Goal: Book appointment/travel/reservation

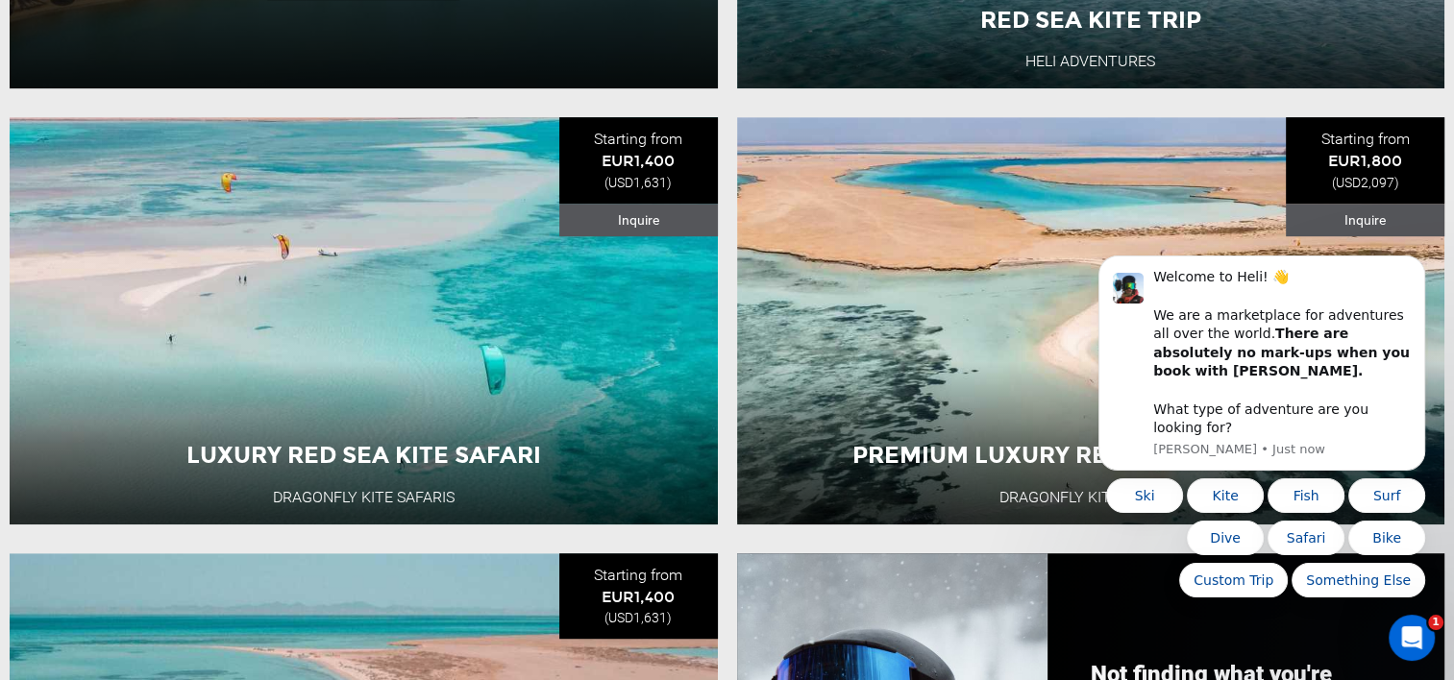
scroll to position [1217, 0]
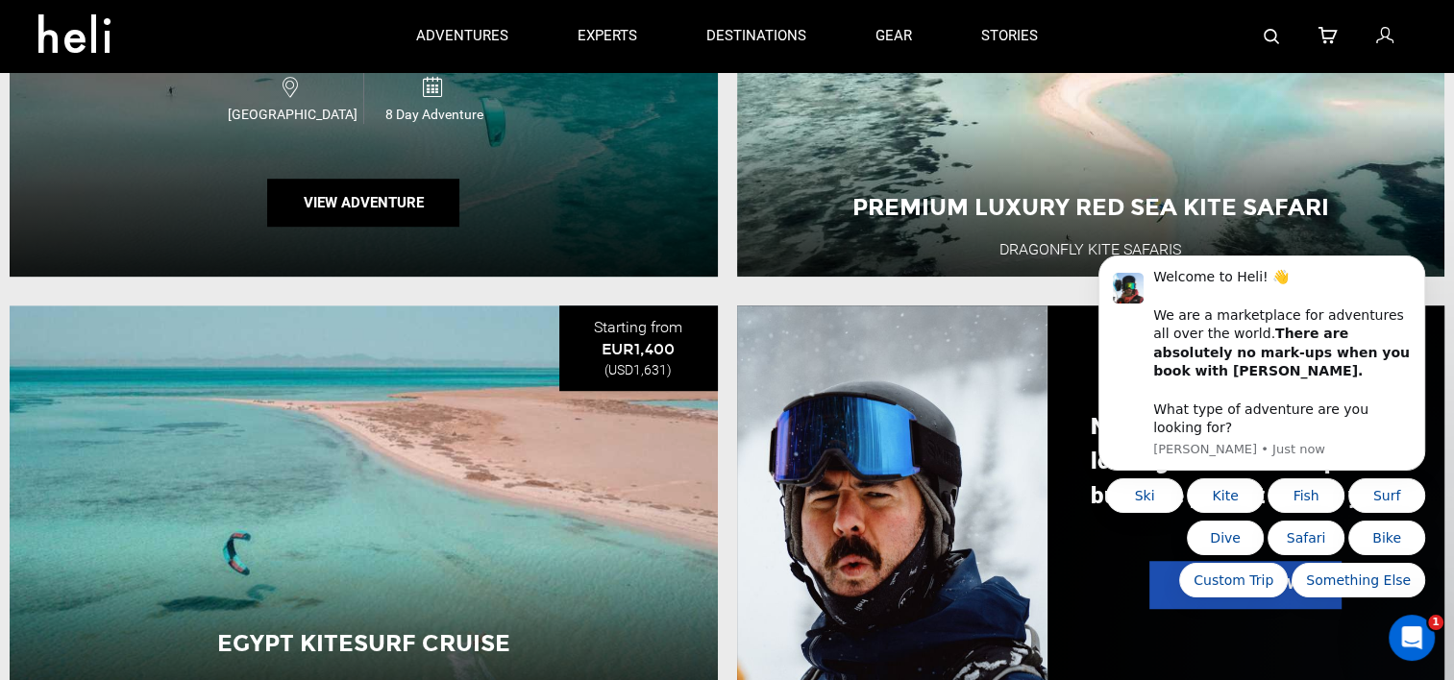
click at [513, 253] on div "Luxury Red Sea Kite Safari Dragonfly Kite Safaris Egypt 8 Day Adventure View Ad…" at bounding box center [364, 72] width 708 height 407
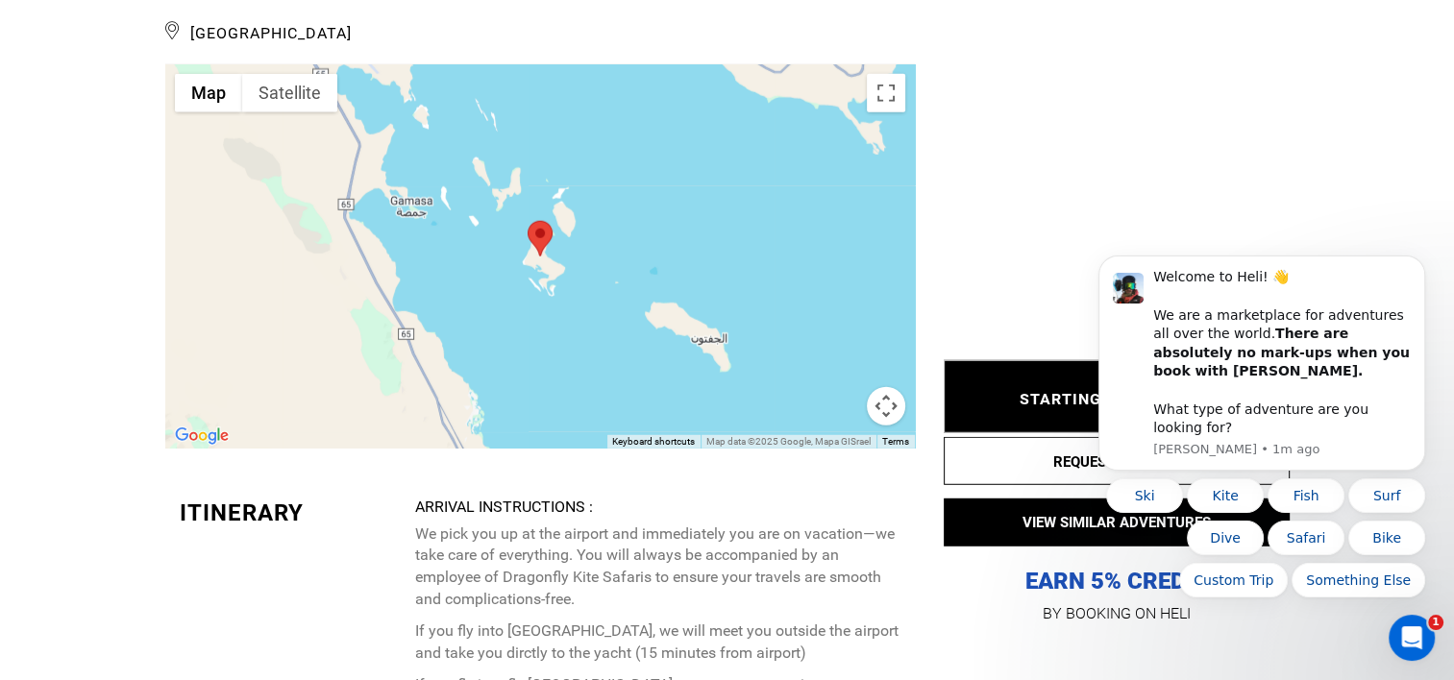
scroll to position [5143, 0]
click at [868, 221] on div at bounding box center [540, 256] width 750 height 384
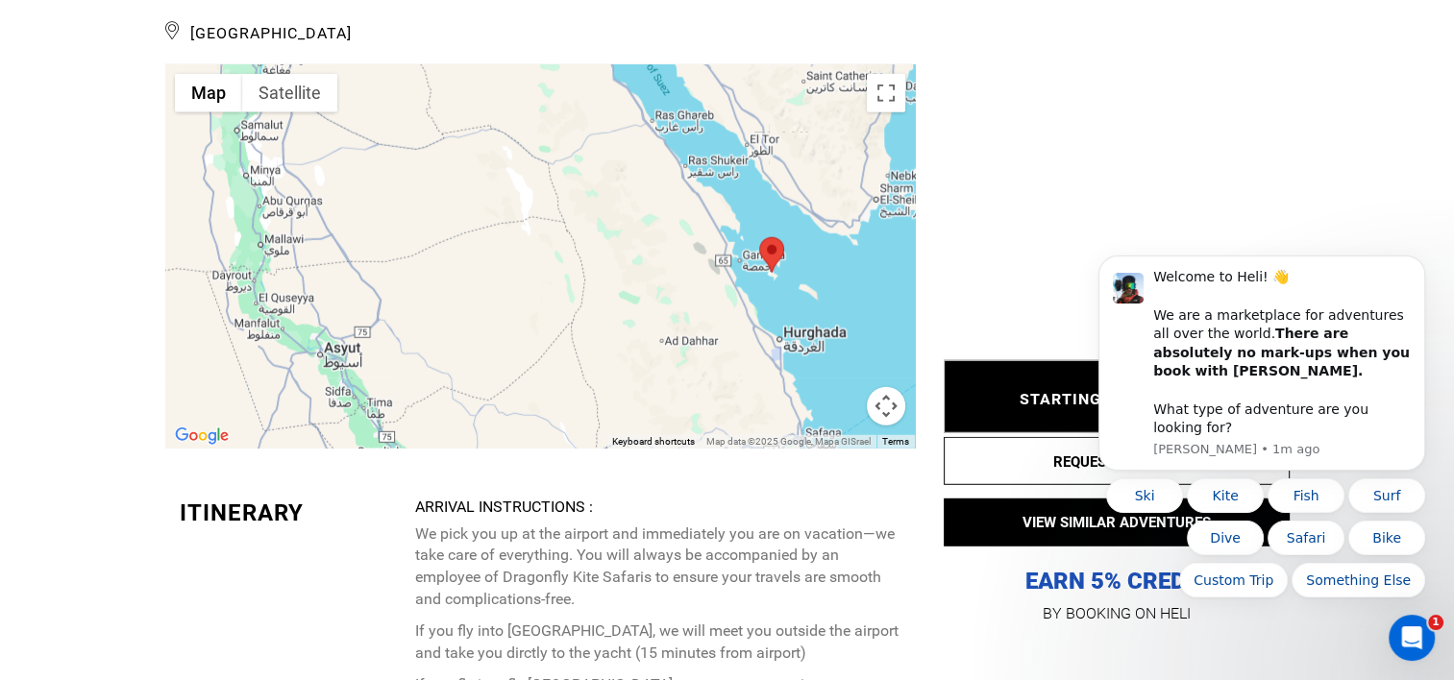
scroll to position [5147, 0]
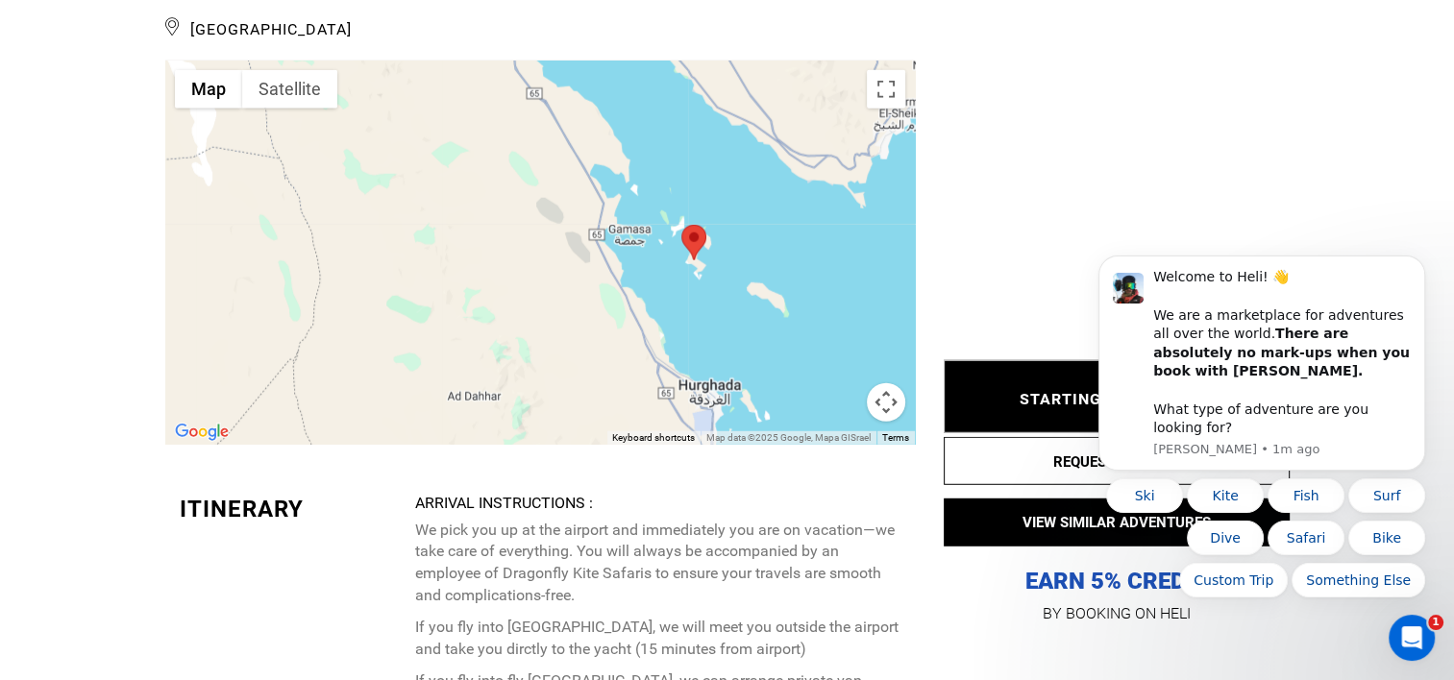
click at [850, 274] on div at bounding box center [540, 253] width 750 height 384
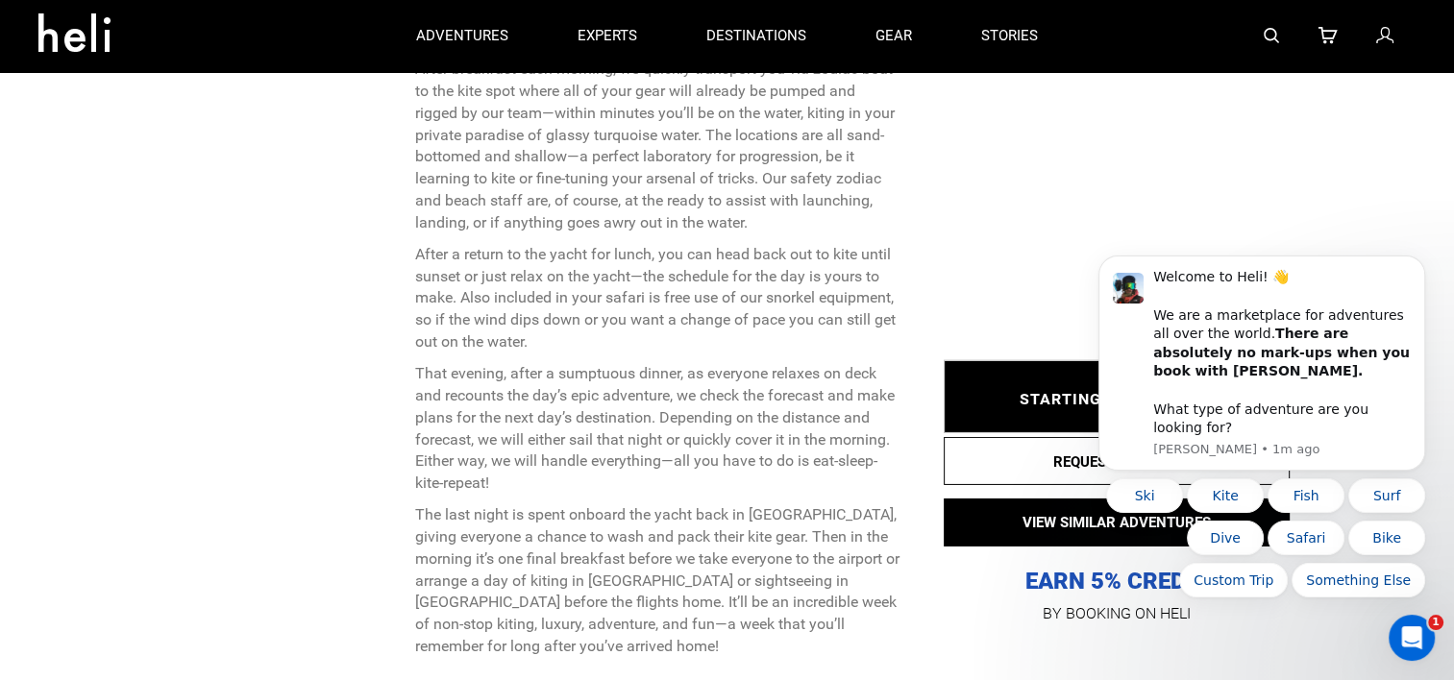
scroll to position [6110, 0]
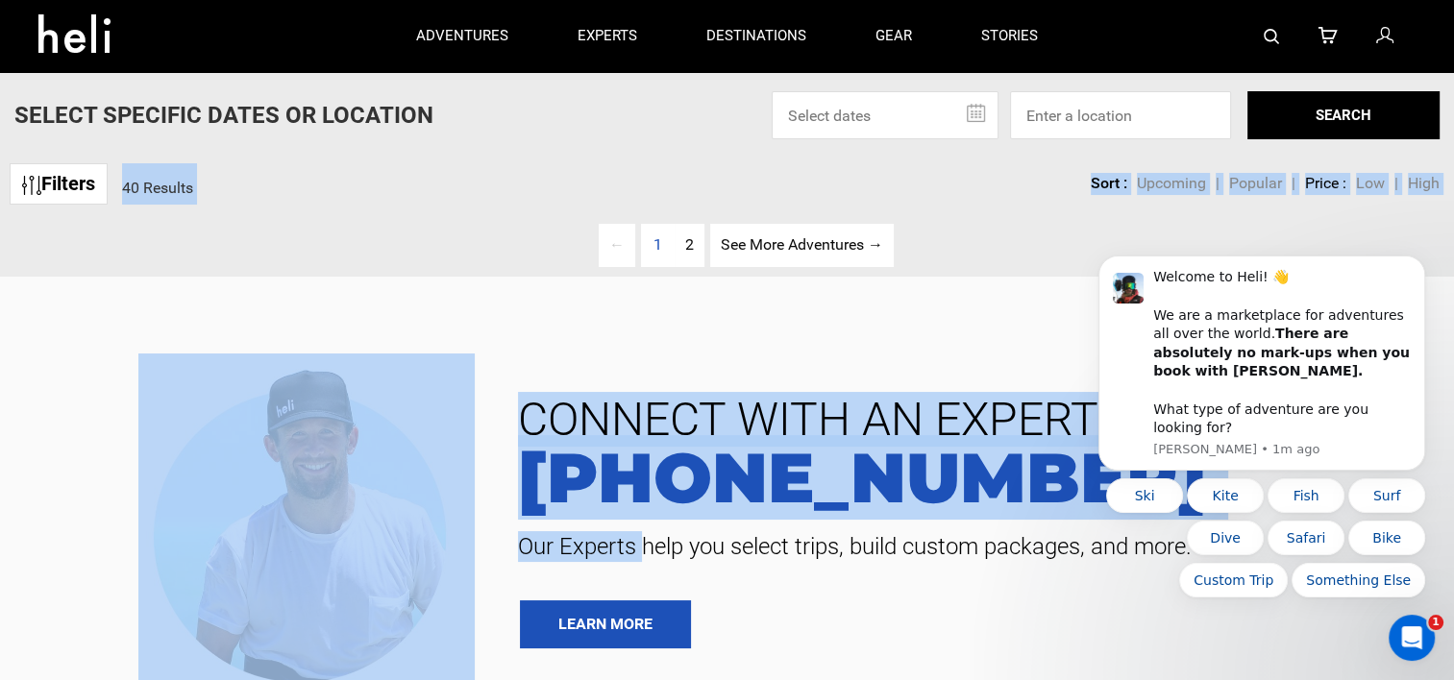
drag, startPoint x: 311, startPoint y: 155, endPoint x: 650, endPoint y: 551, distance: 520.7
click at [650, 551] on div "Select Specific Dates Or Location Aug 2025 Su Mo Tu We Th Fr Sa 27 28 29 30 31 …" at bounding box center [727, 649] width 1454 height 1299
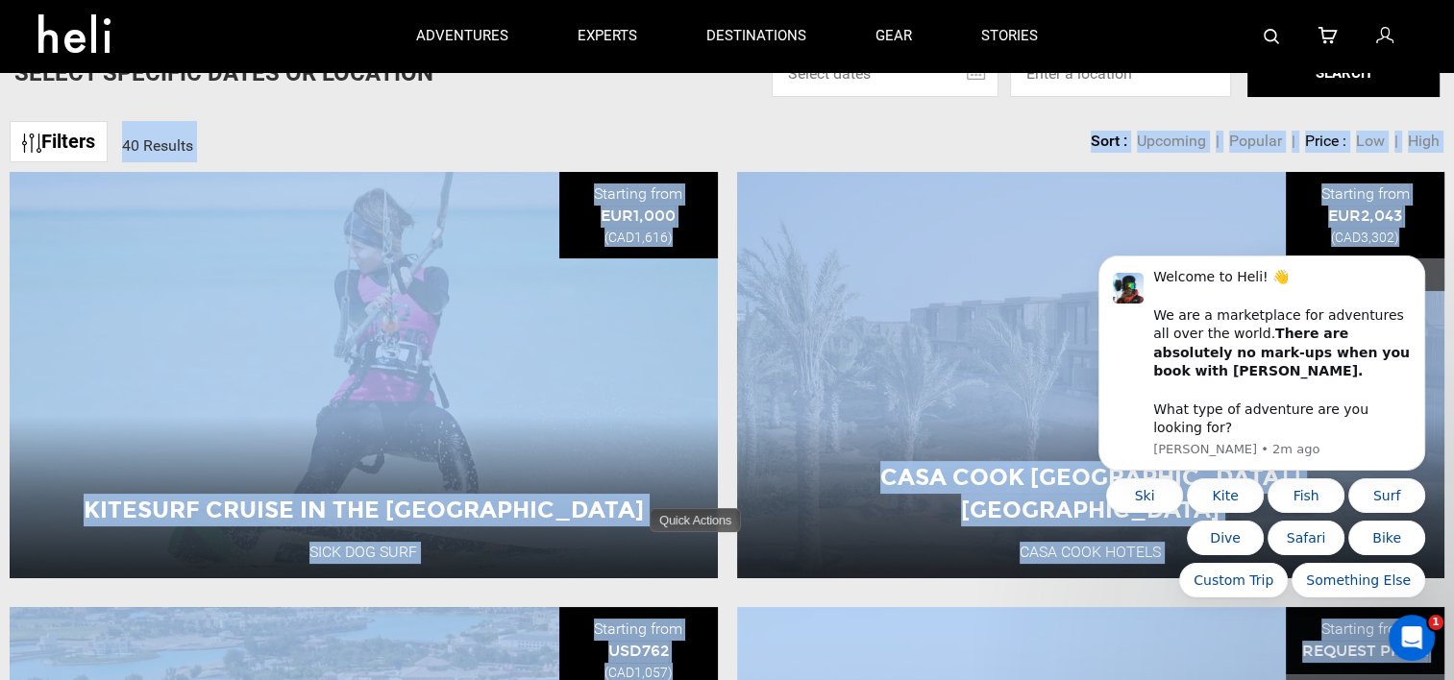
scroll to position [41, 0]
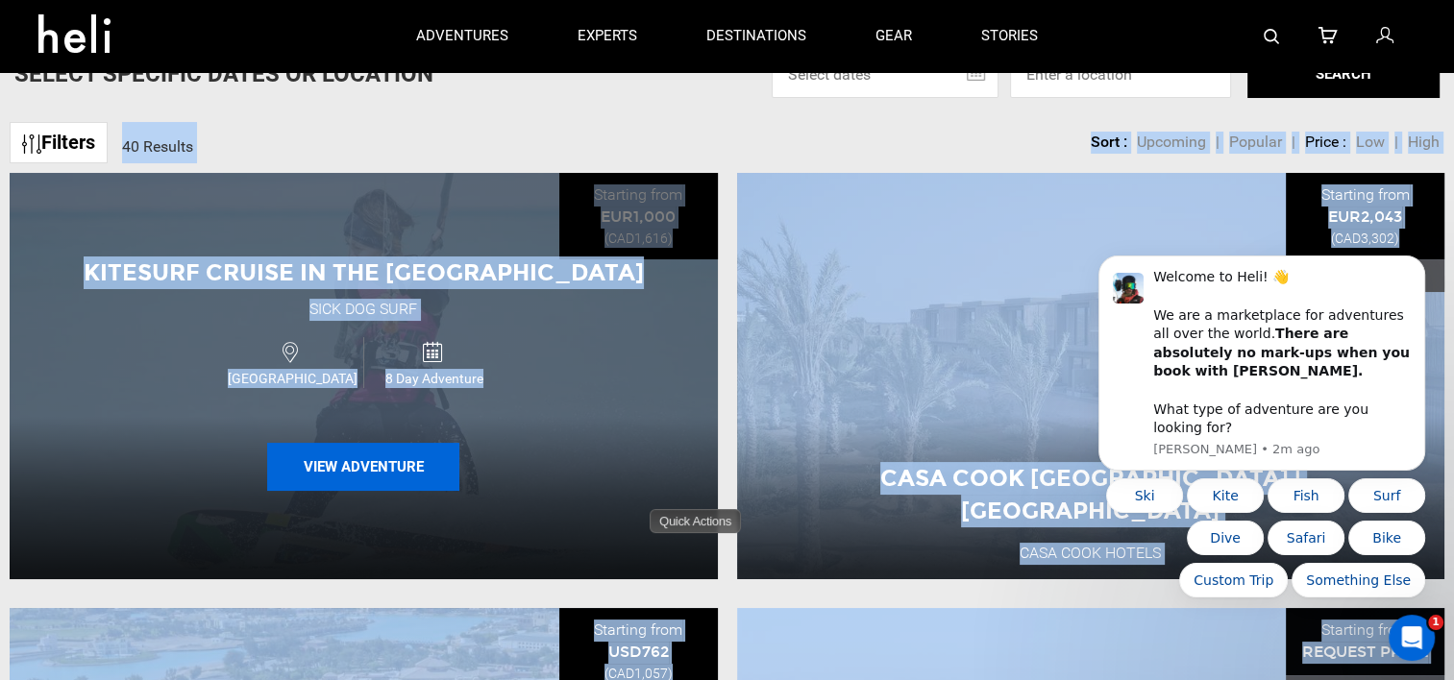
click at [415, 464] on button "View Adventure" at bounding box center [363, 467] width 192 height 48
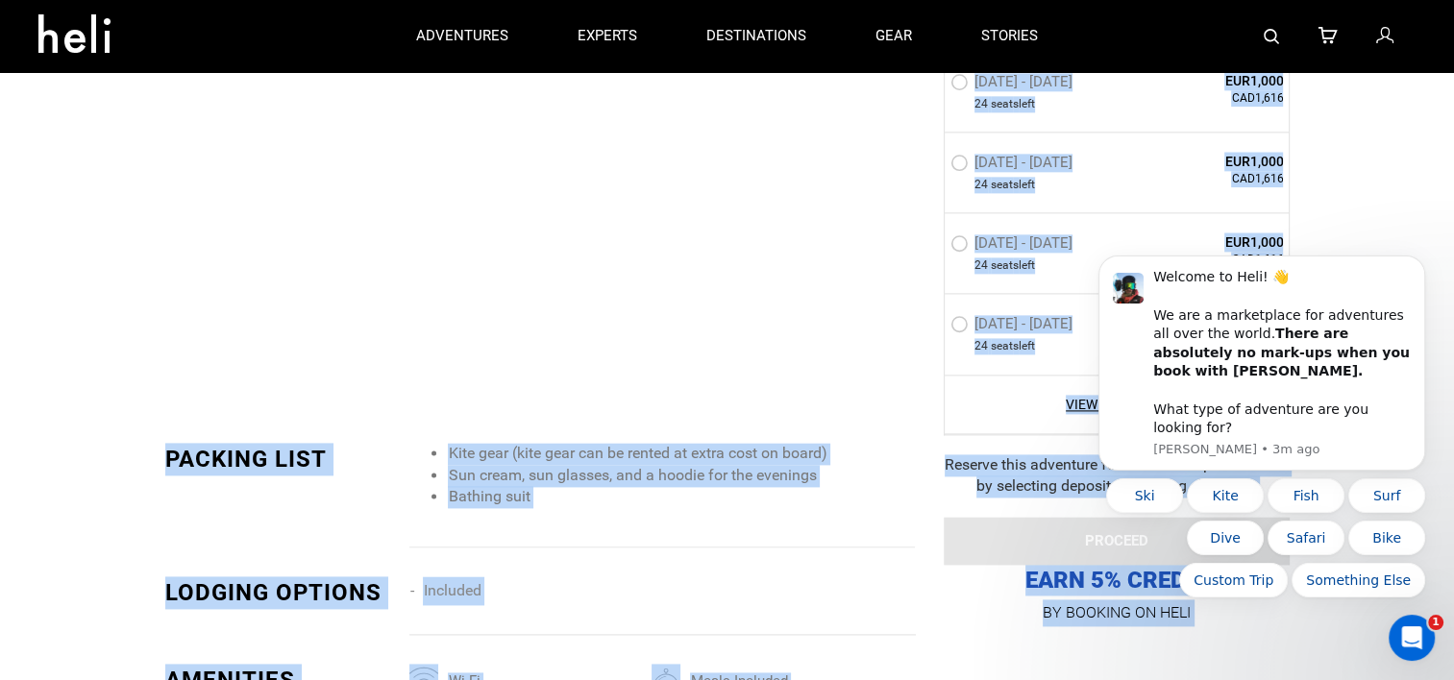
scroll to position [2479, 0]
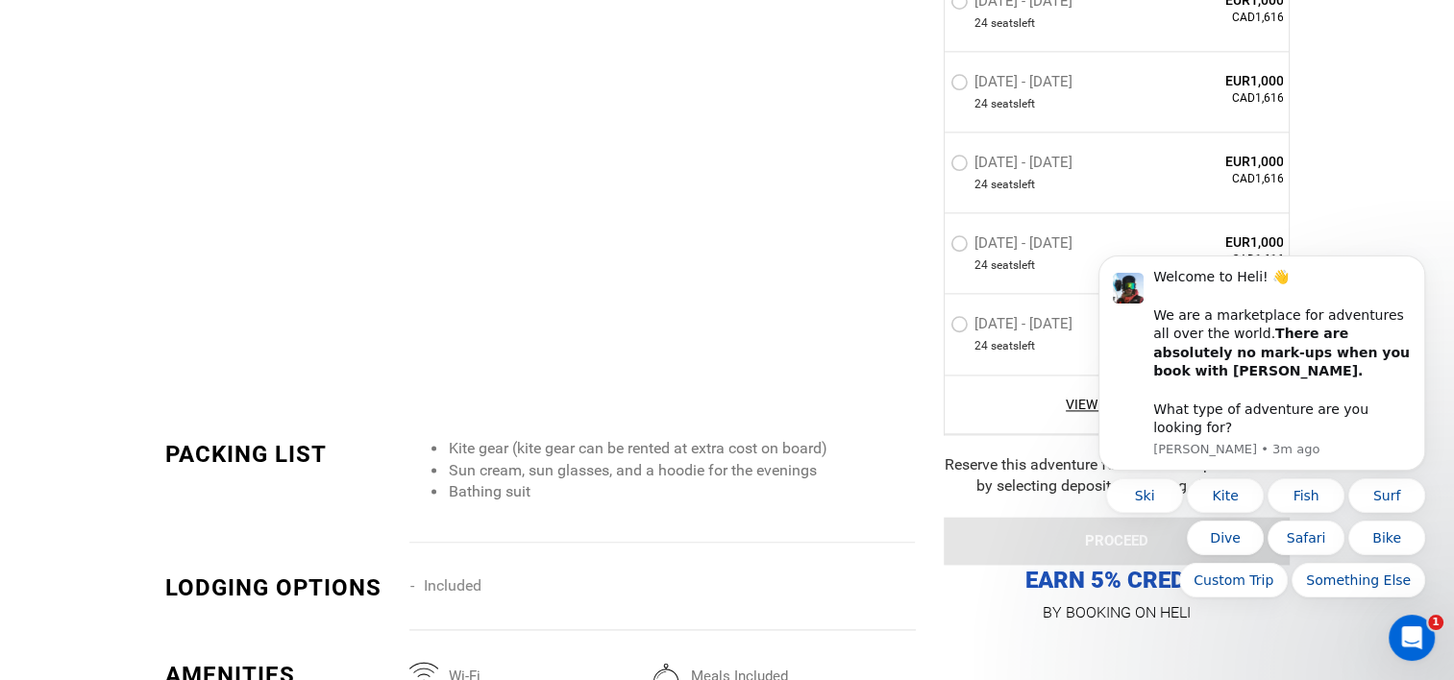
click at [958, 323] on label "Nov 7 - Nov 14, 2025" at bounding box center [1013, 327] width 127 height 23
click at [937, 323] on input "Nov 7 - Nov 14, 2025" at bounding box center [937, 332] width 0 height 41
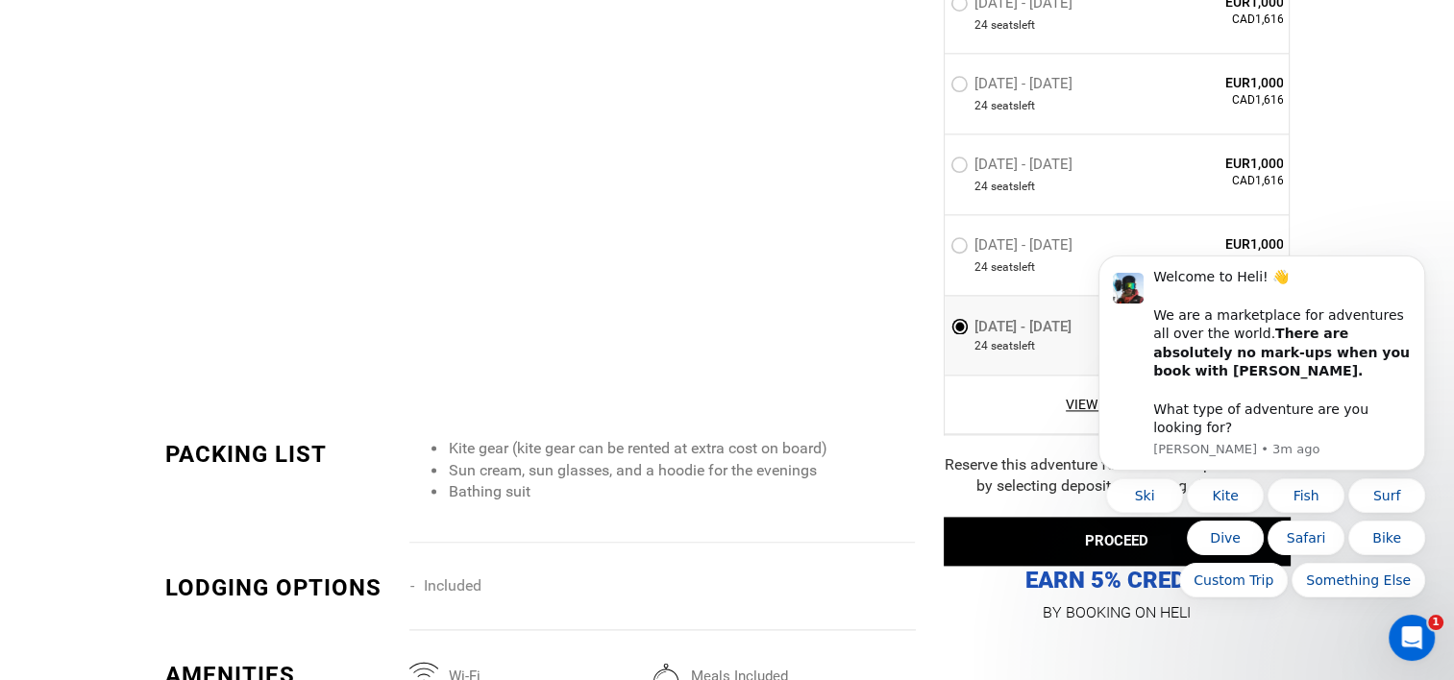
click at [1105, 543] on div "Ski Kite Fish Surf Dive Safari Bike Custom Trip Something Else" at bounding box center [1261, 538] width 327 height 119
click at [1081, 540] on body "Welcome to Heli! 👋 We are a marketplace for adventures all over the world. Ther…" at bounding box center [1261, 378] width 369 height 483
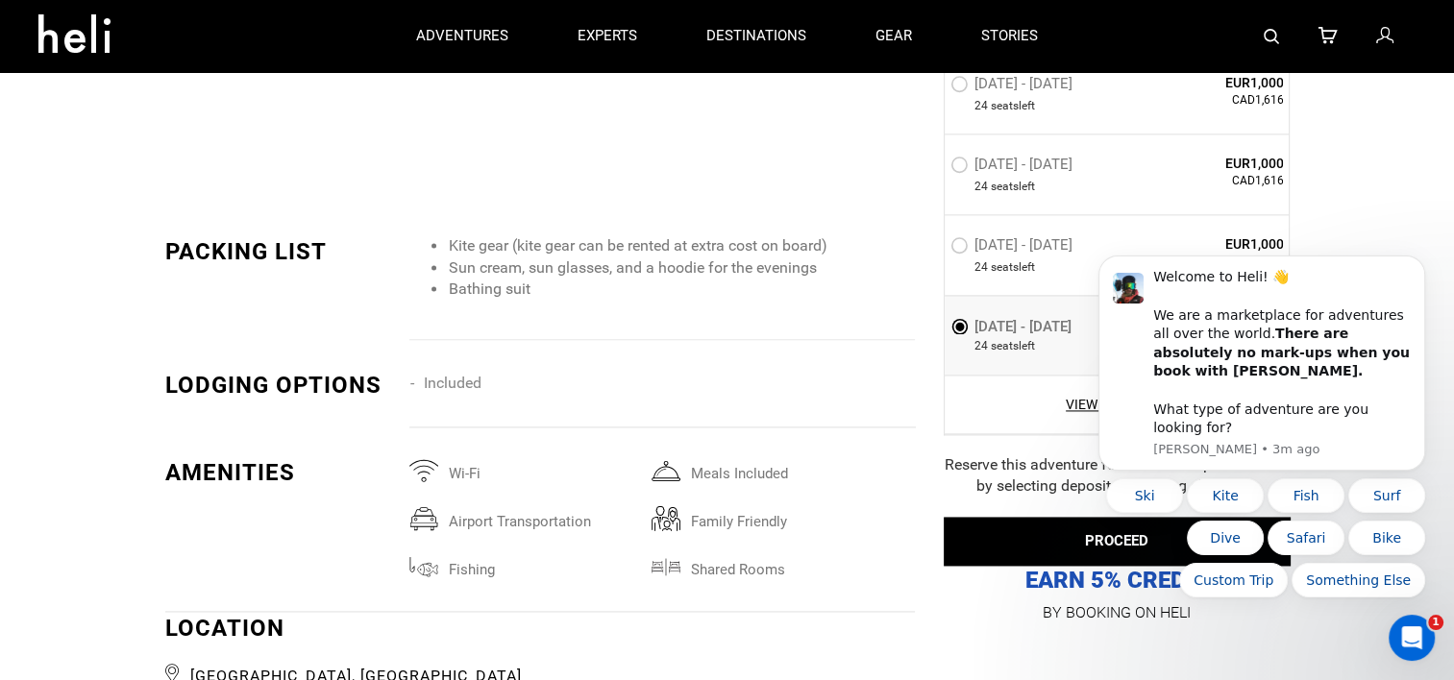
scroll to position [2671, 0]
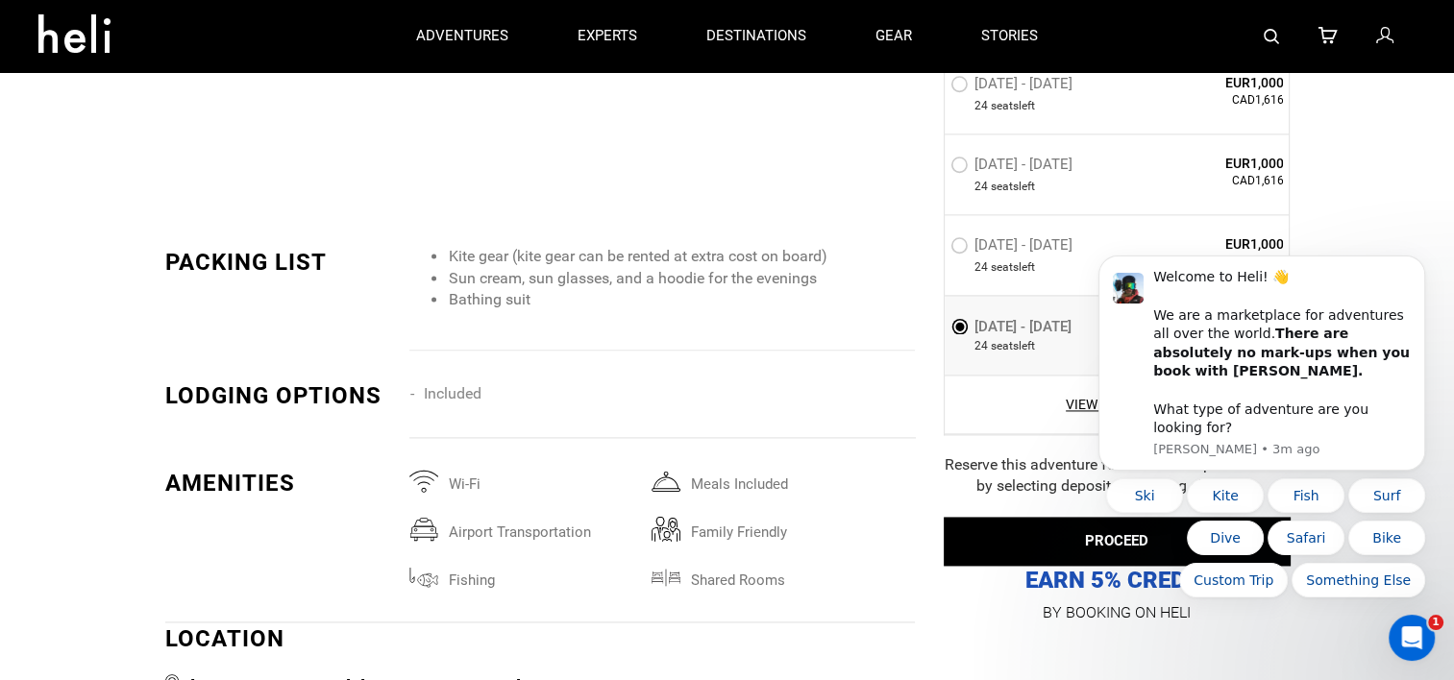
click html "Welcome to Heli! 👋 We are a marketplace for adventures all over the world. Ther…"
click at [1328, 308] on div "Welcome to Heli! 👋 We are a marketplace for adventures all over the world. Ther…" at bounding box center [1282, 352] width 258 height 169
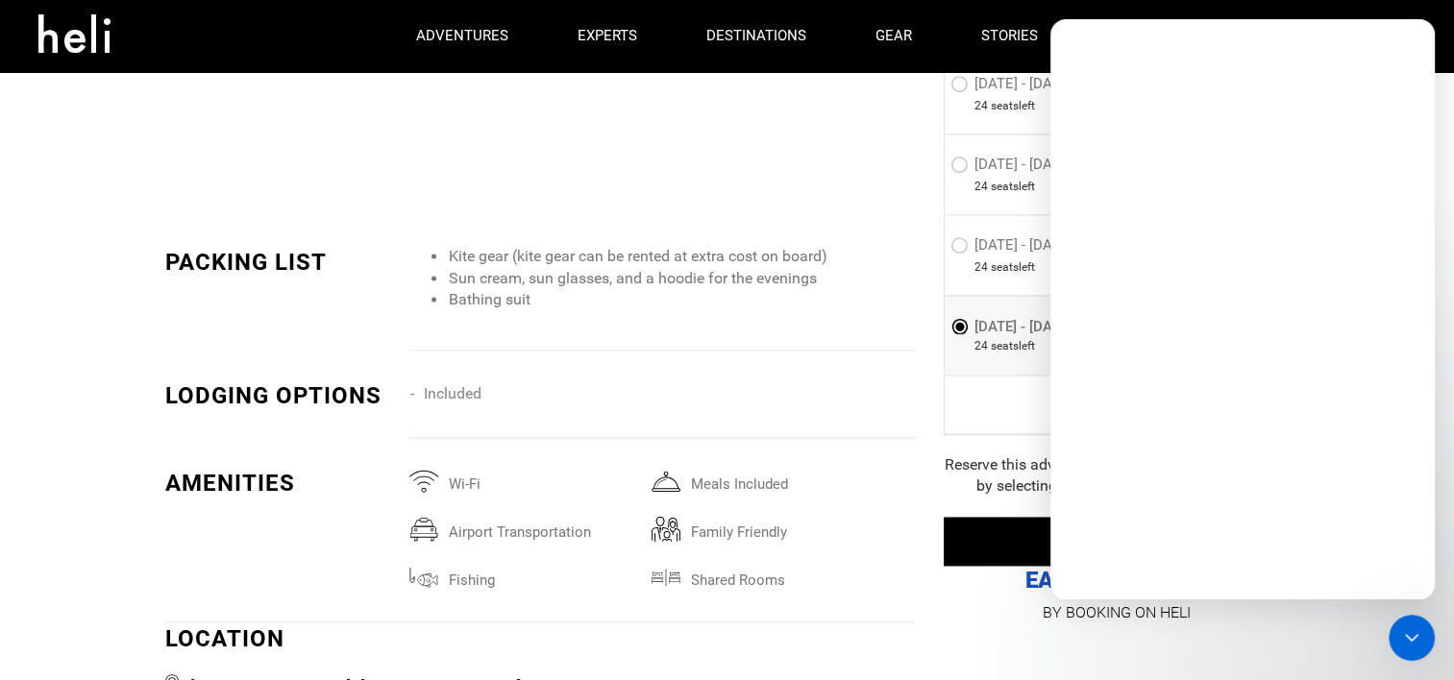
scroll to position [0, 0]
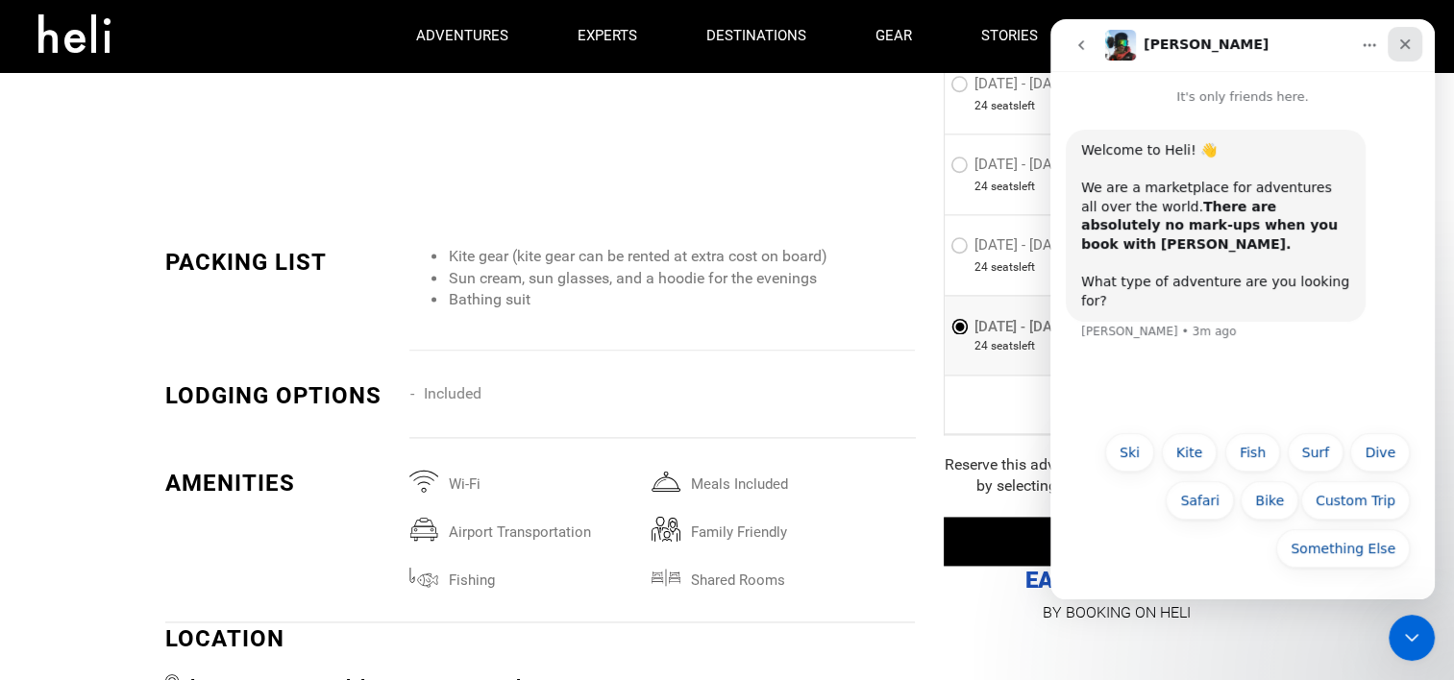
click at [1401, 42] on icon "Close" at bounding box center [1404, 44] width 15 height 15
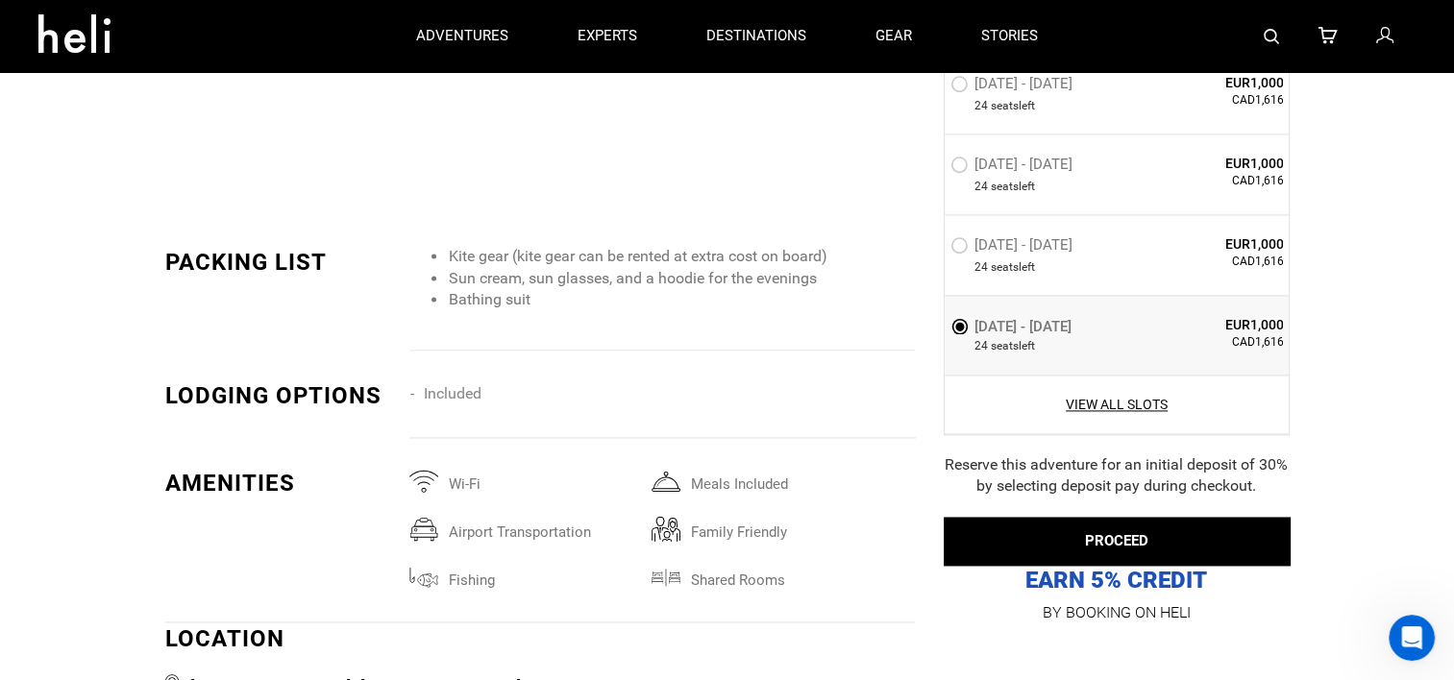
click at [1401, 42] on div at bounding box center [1243, 36] width 343 height 72
click at [1107, 395] on link "View All Slots" at bounding box center [1116, 404] width 333 height 19
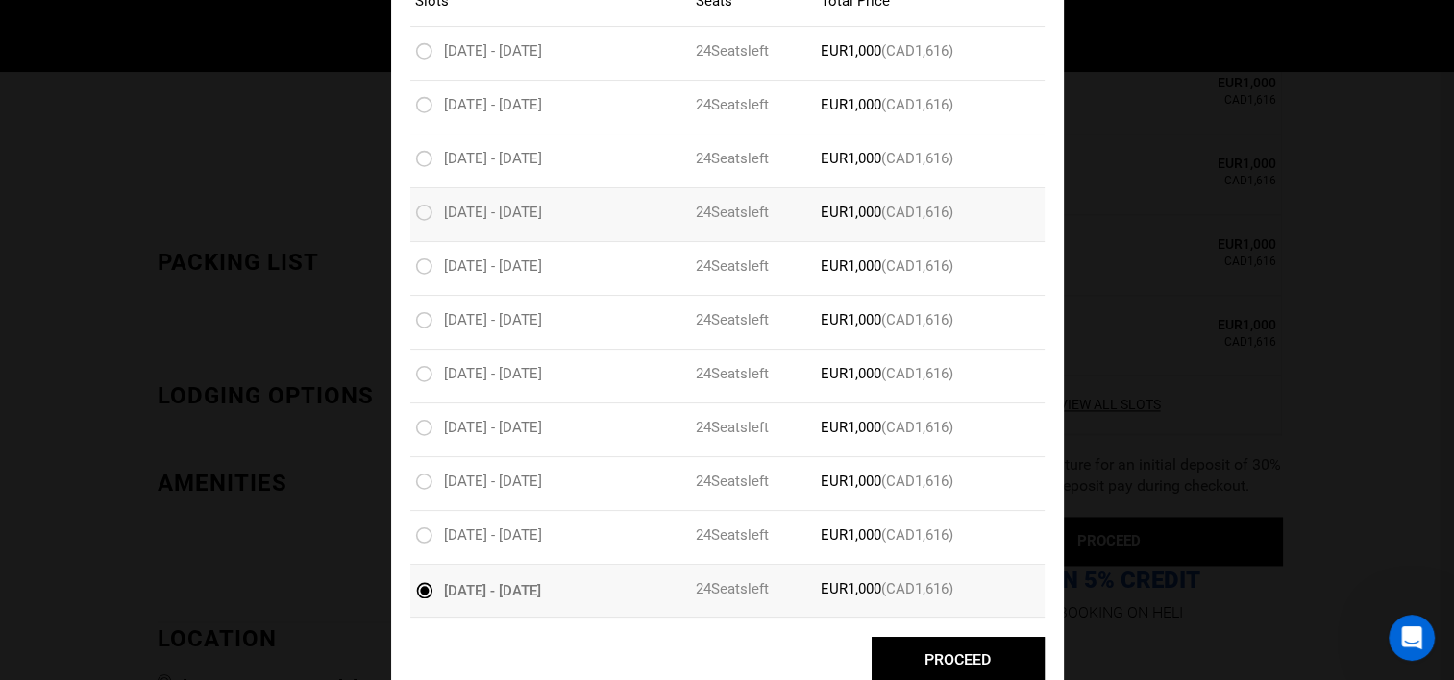
scroll to position [243, 0]
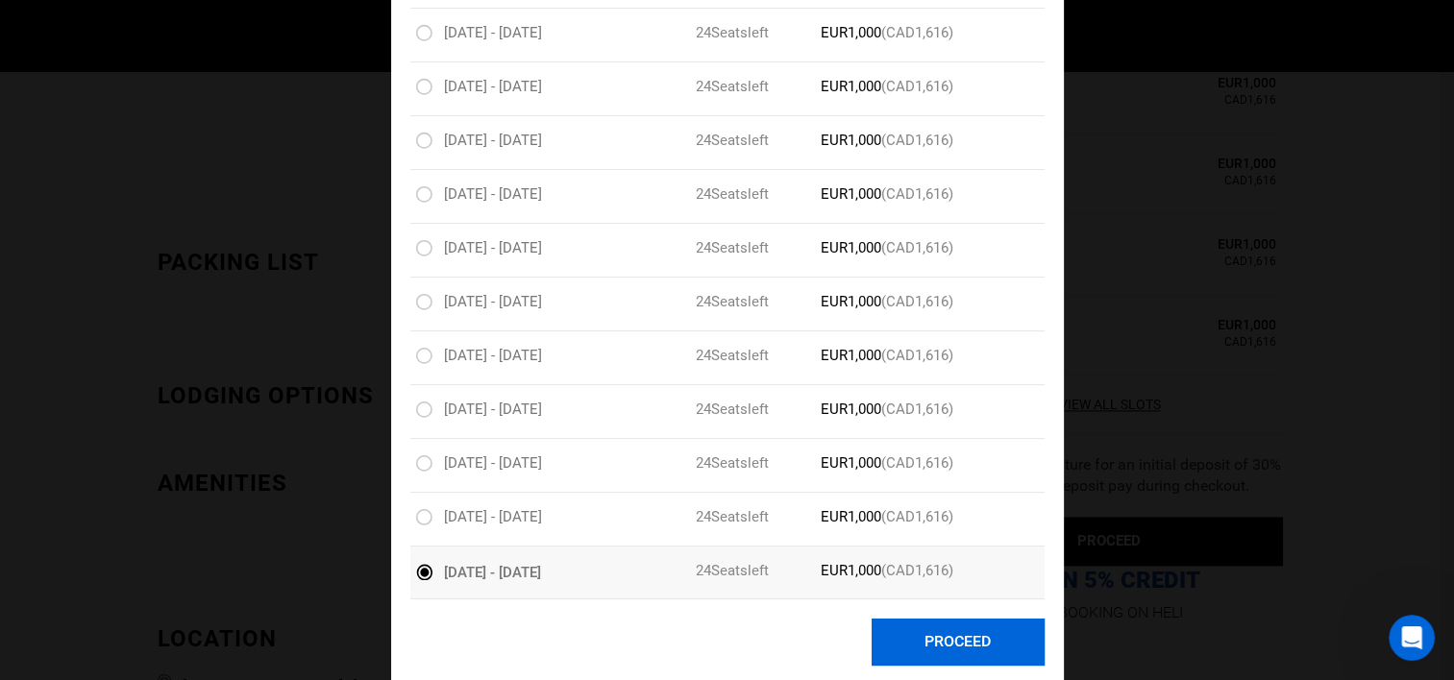
click at [904, 630] on button "Proceed" at bounding box center [958, 642] width 173 height 47
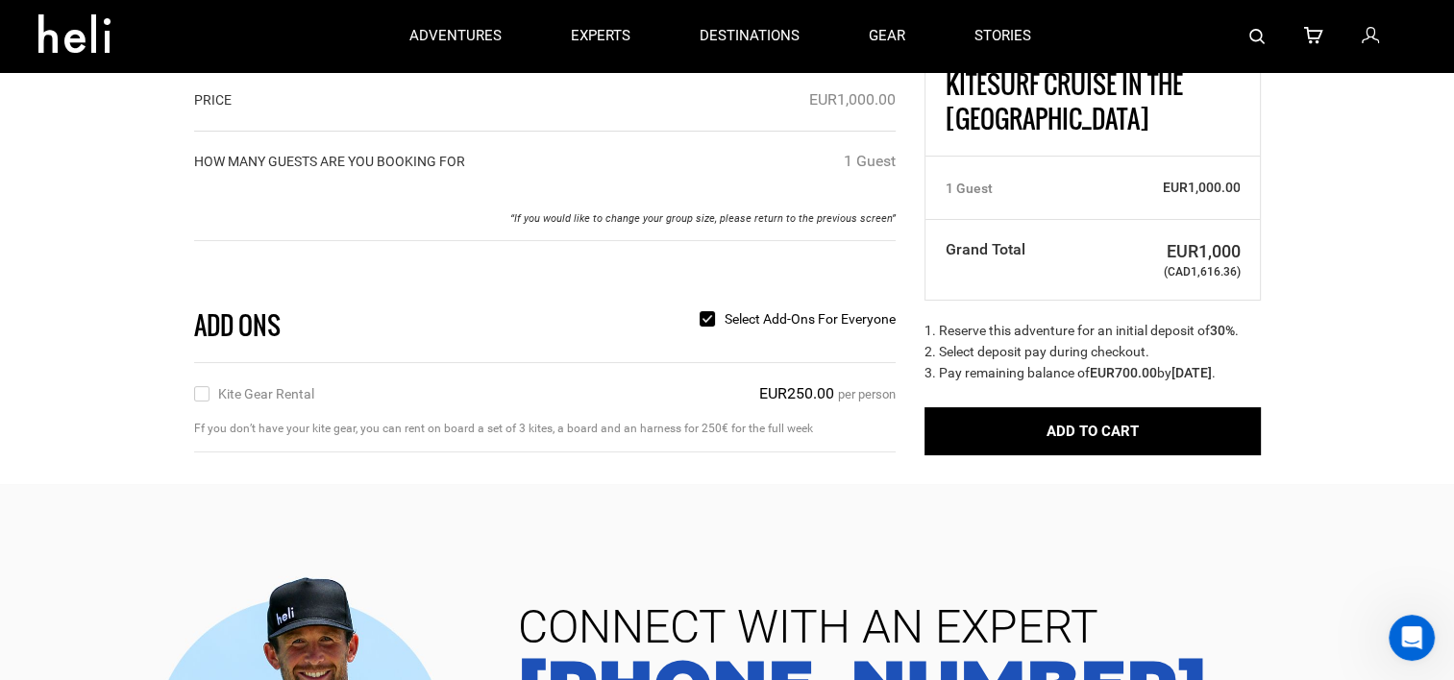
scroll to position [164, 0]
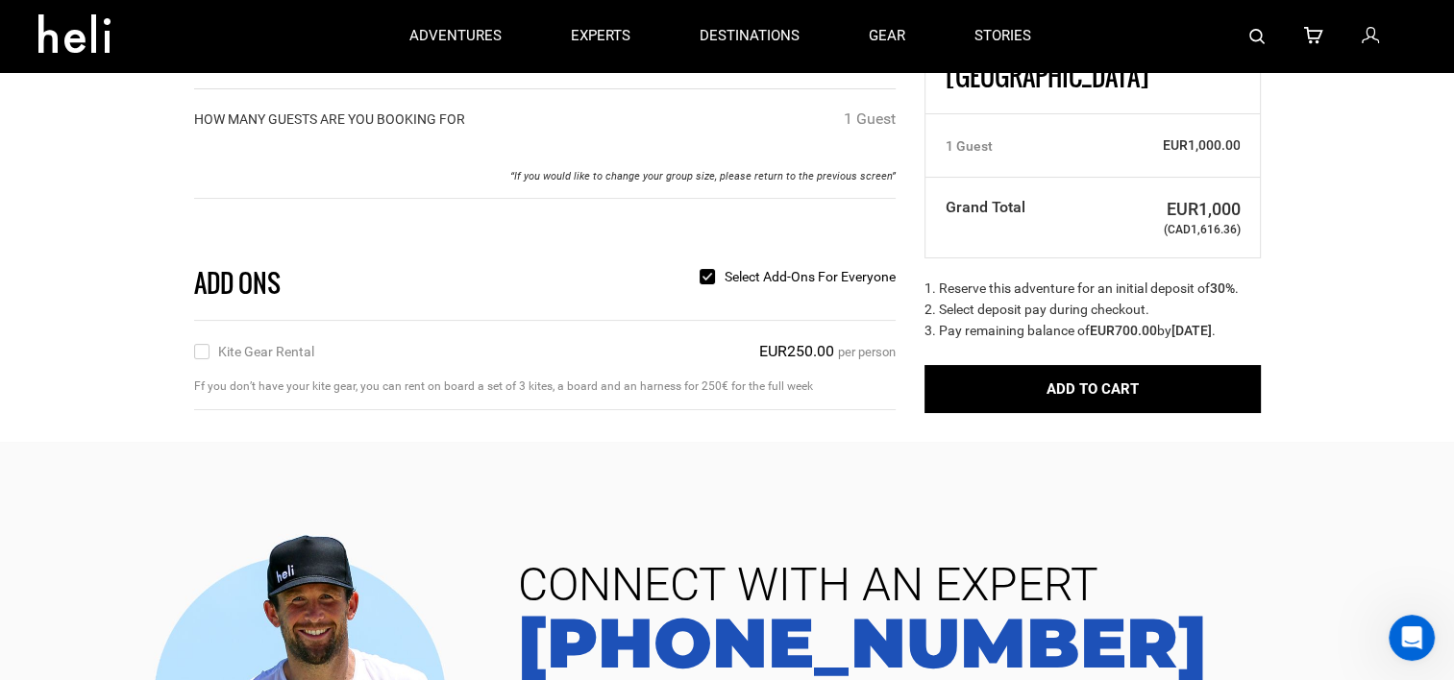
click at [231, 371] on div "Kite Gear Rental x EUR250.00 EUR250.00 per person" at bounding box center [544, 356] width 701 height 43
click at [200, 347] on input "Kite Gear Rental" at bounding box center [200, 352] width 12 height 22
checkbox input "true"
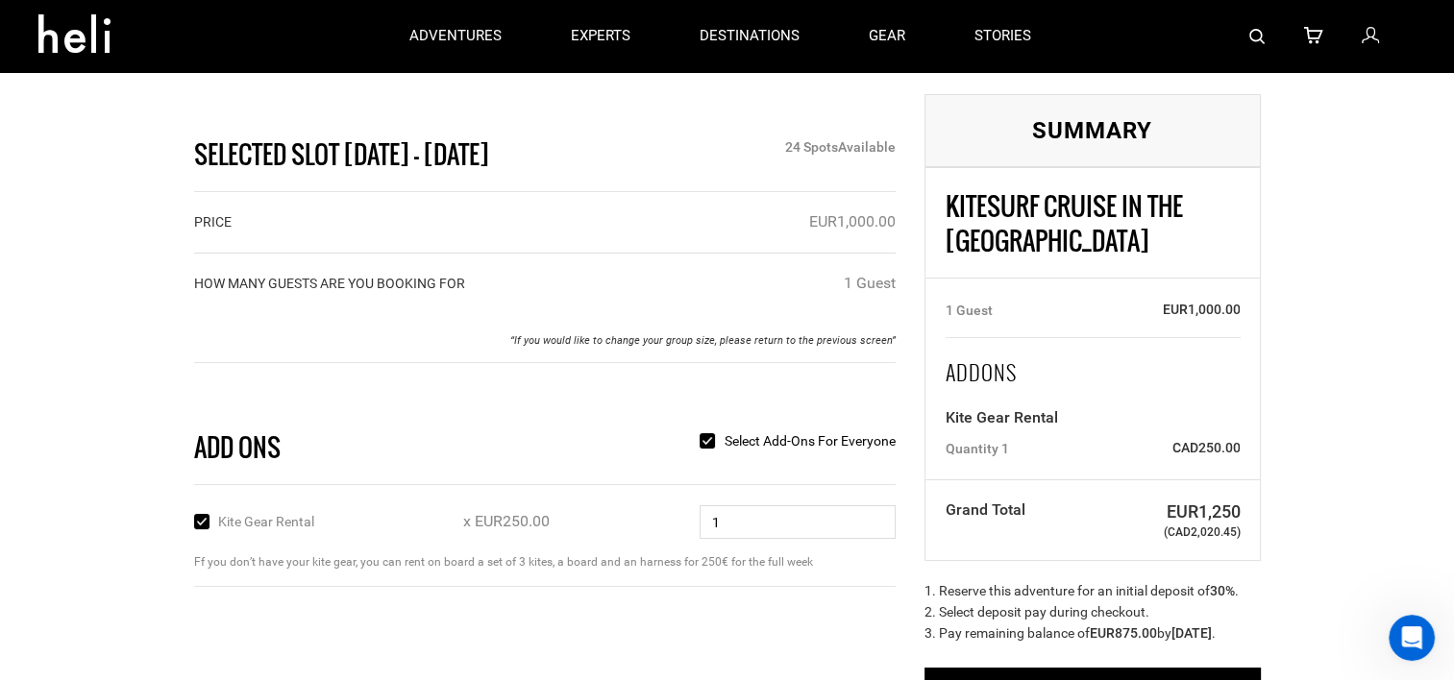
click at [265, 443] on div "Add ons" at bounding box center [393, 448] width 426 height 35
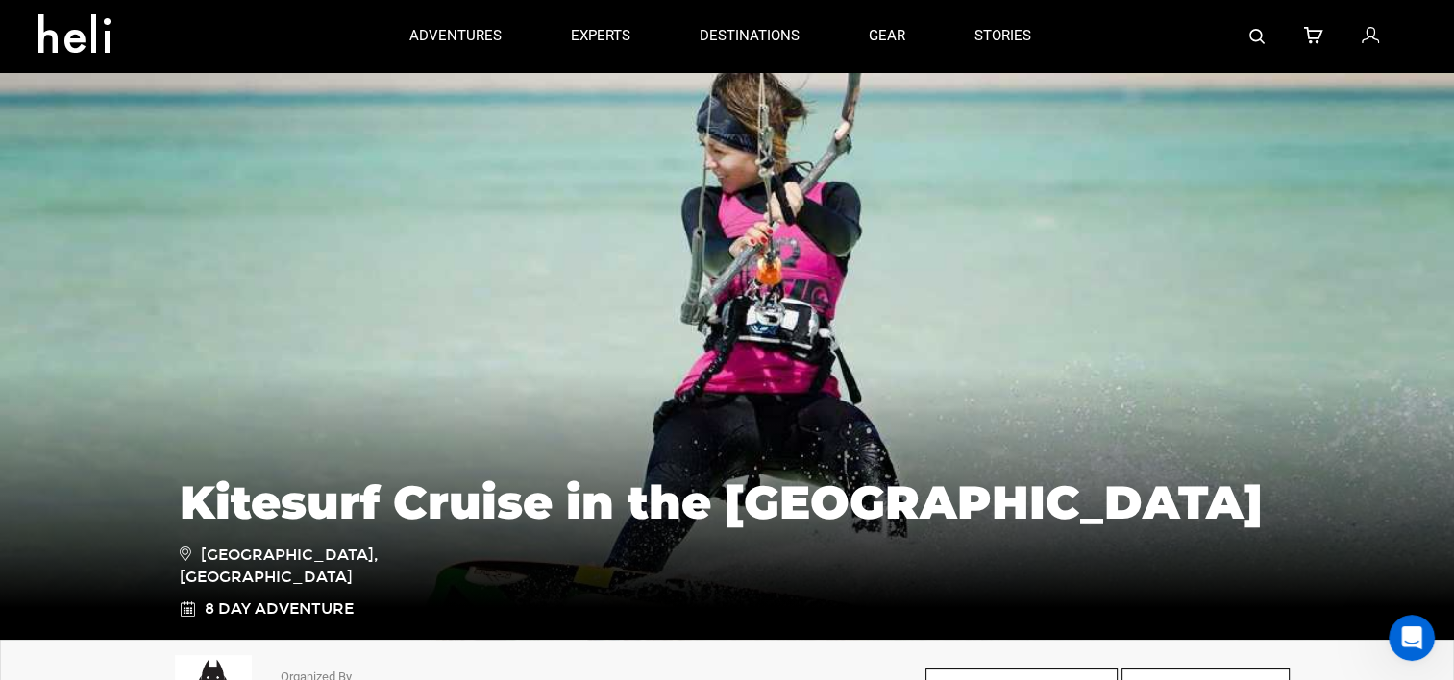
scroll to position [6, 0]
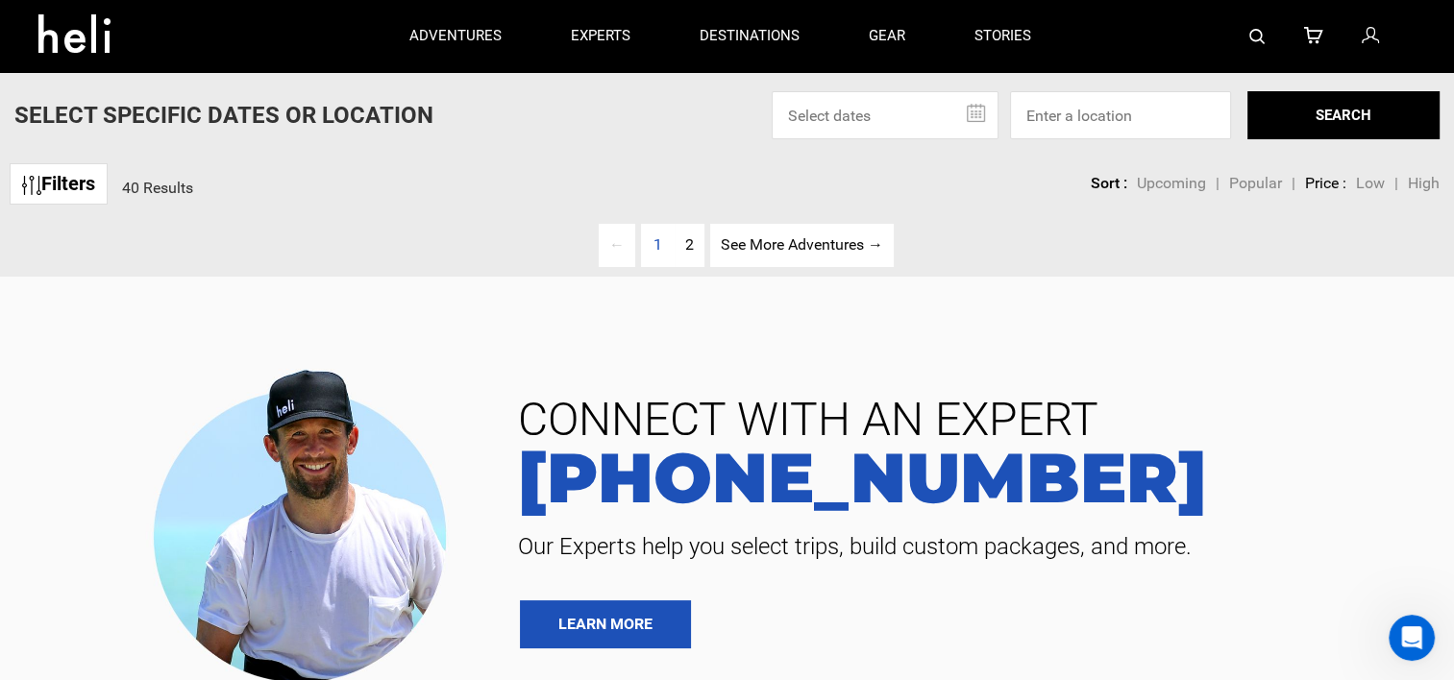
click at [203, 305] on section "CONNECT WITH AN EXPERT 888-420-6534 Our Experts help you select trips, build cu…" at bounding box center [727, 523] width 1454 height 493
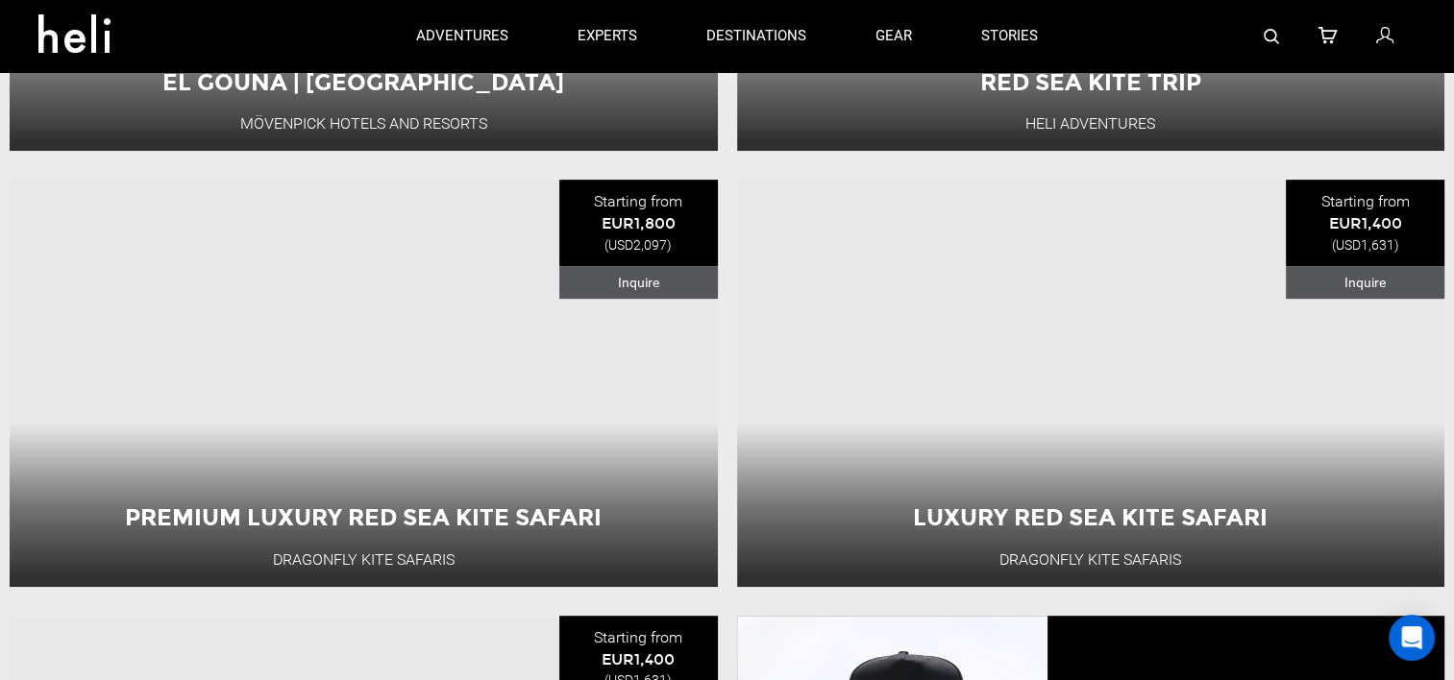
scroll to position [907, 0]
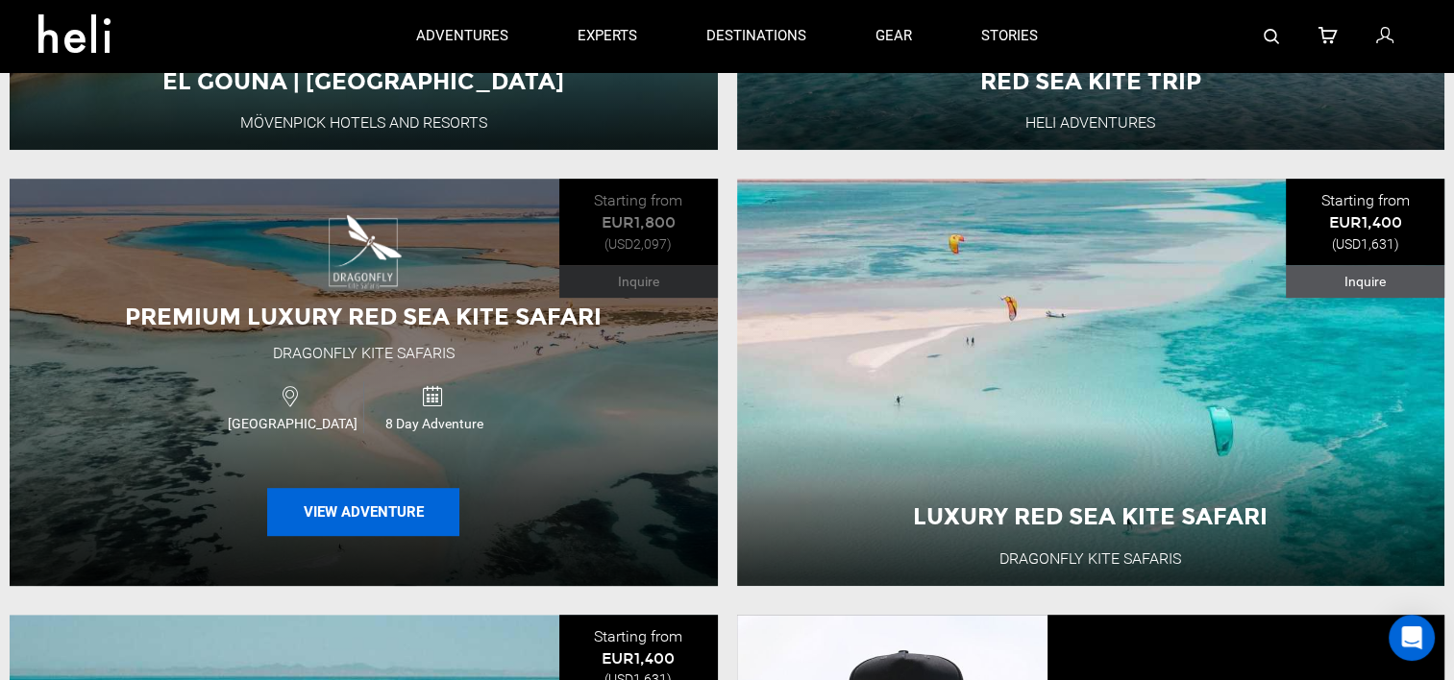
click at [411, 522] on button "View Adventure" at bounding box center [363, 512] width 192 height 48
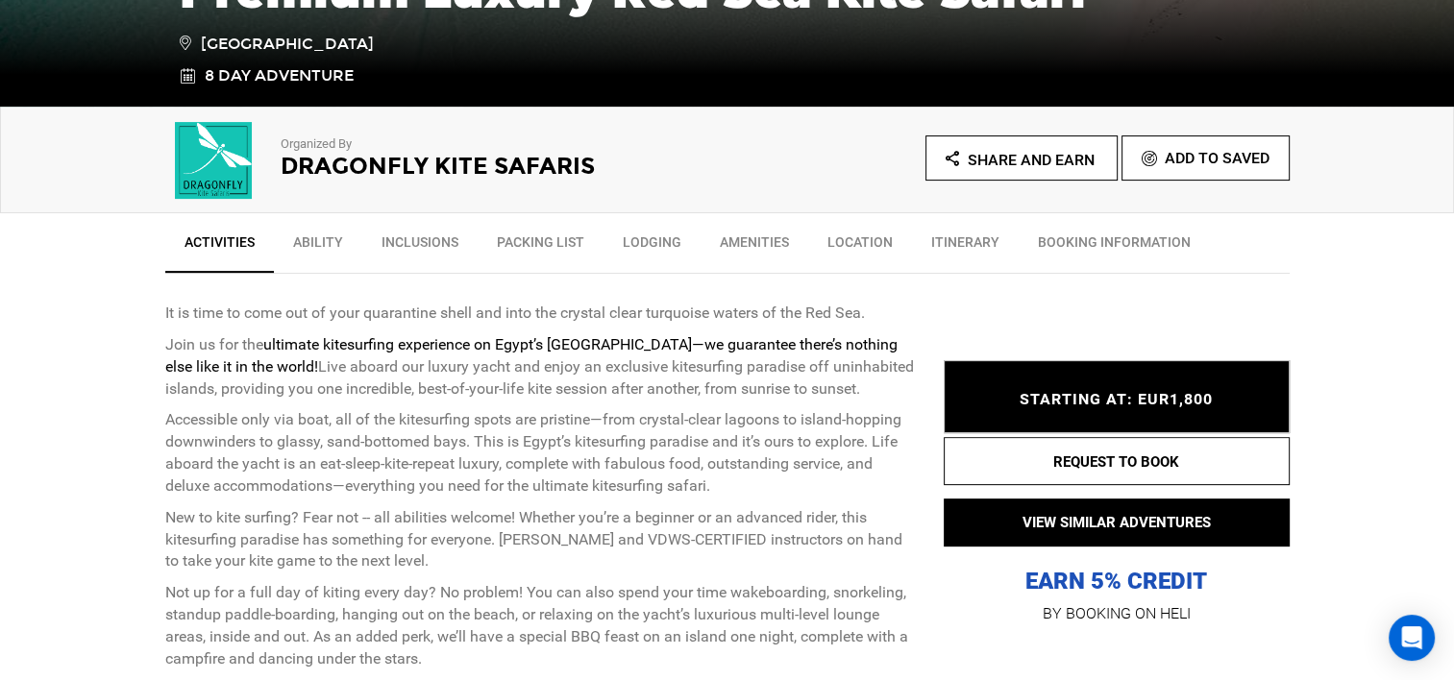
scroll to position [541, 0]
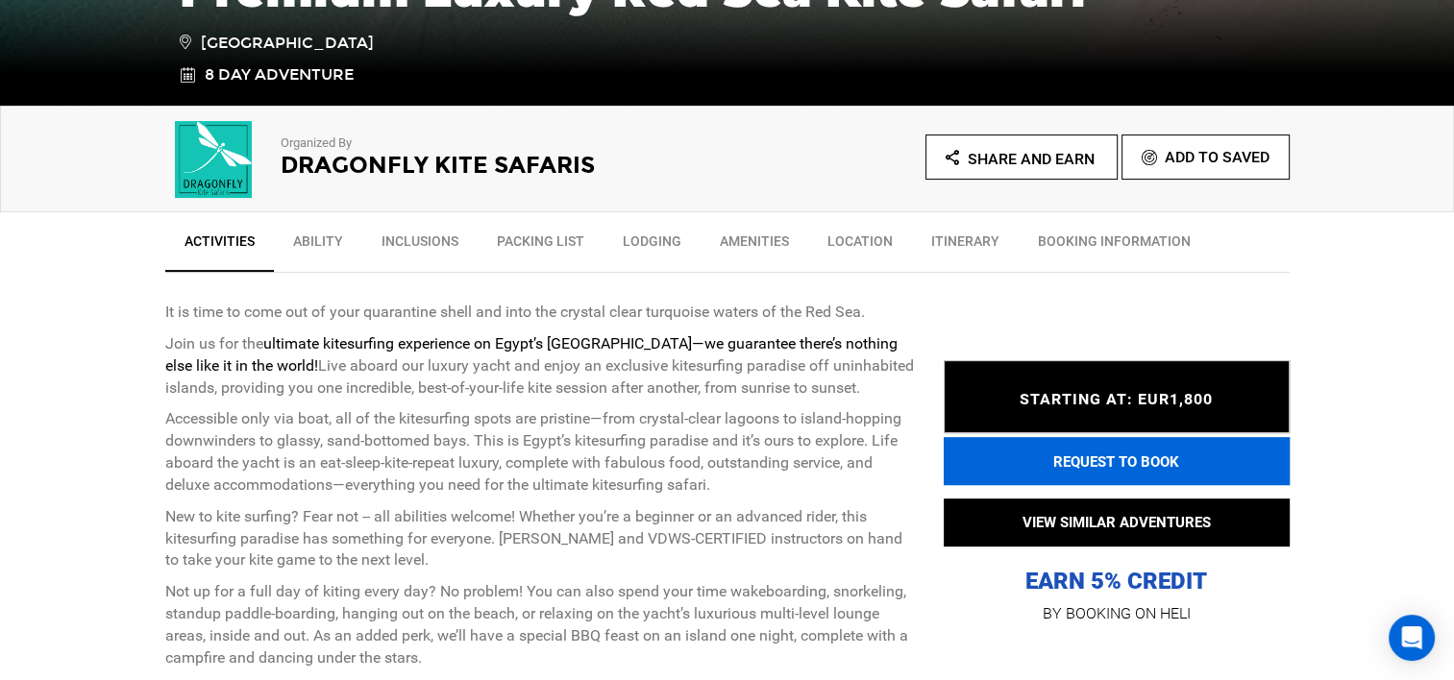
click at [1046, 459] on button "REQUEST TO BOOK" at bounding box center [1117, 461] width 346 height 48
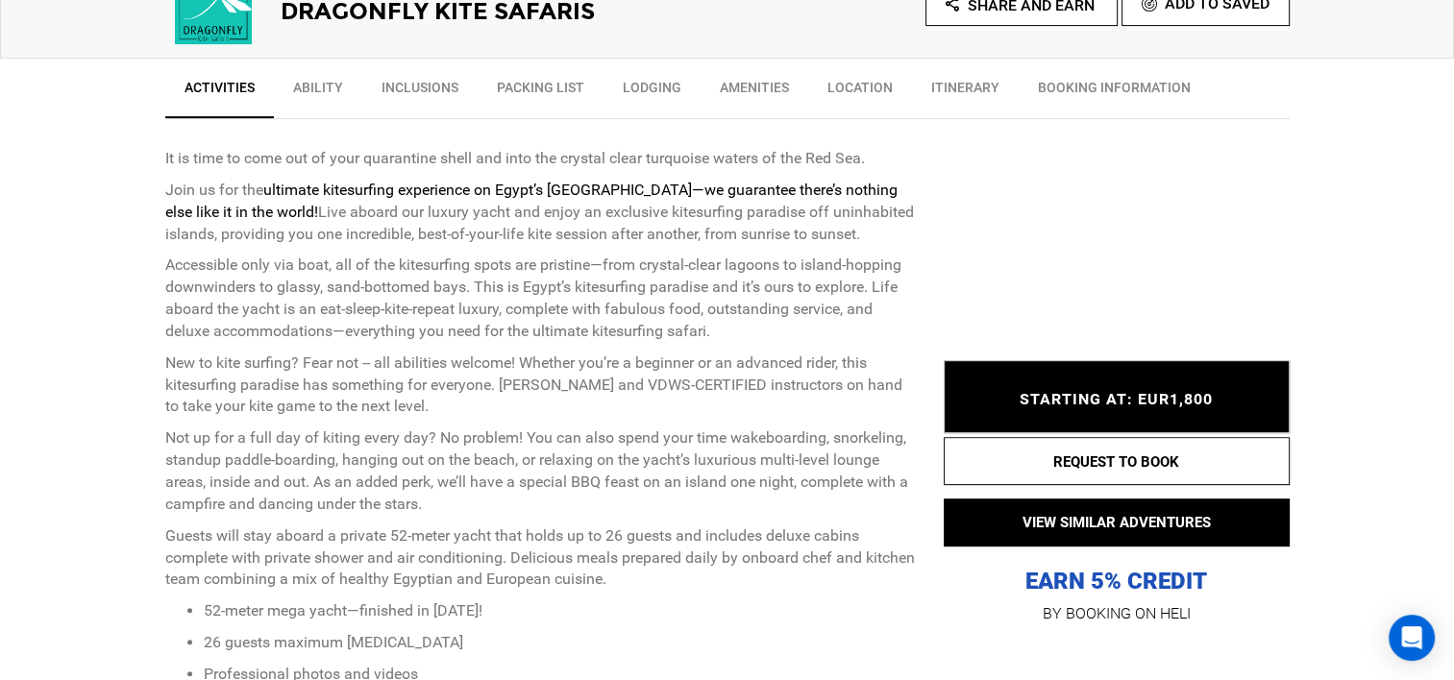
scroll to position [848, 0]
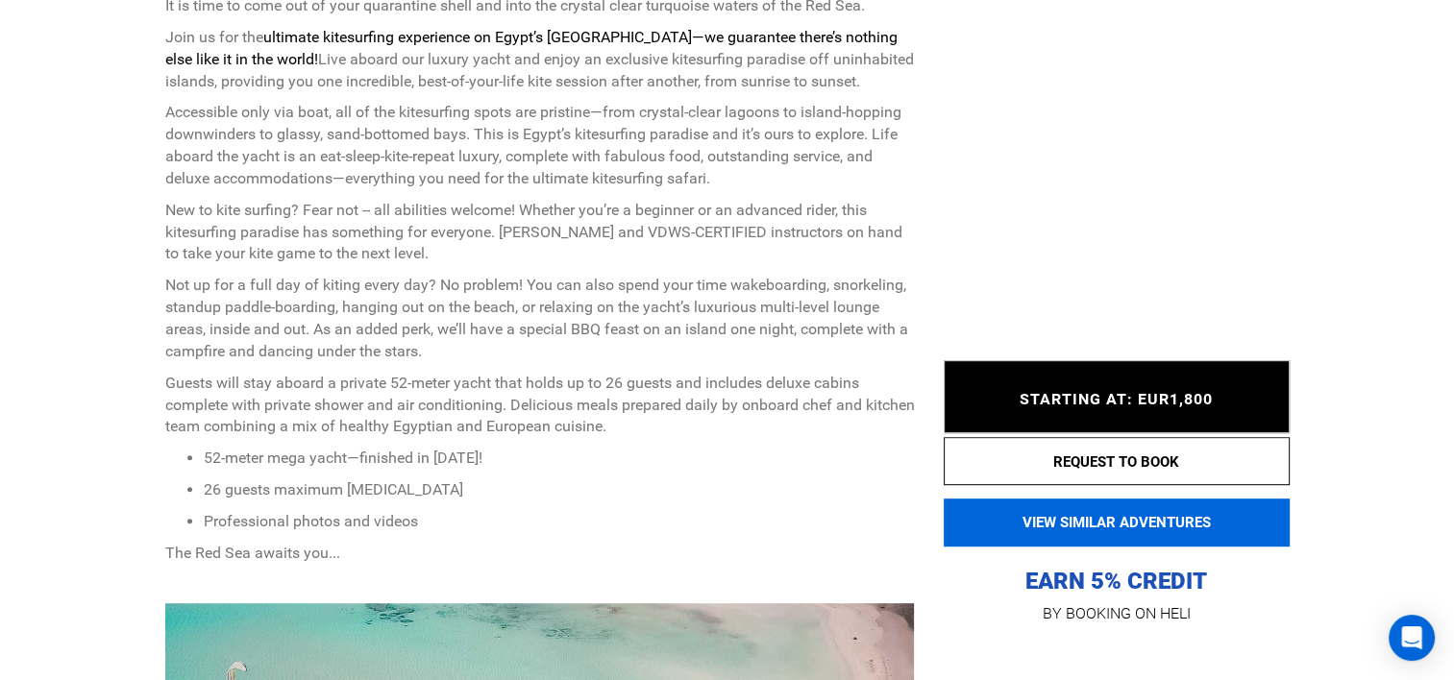
click at [1048, 532] on button "VIEW SIMILAR ADVENTURES" at bounding box center [1117, 523] width 346 height 48
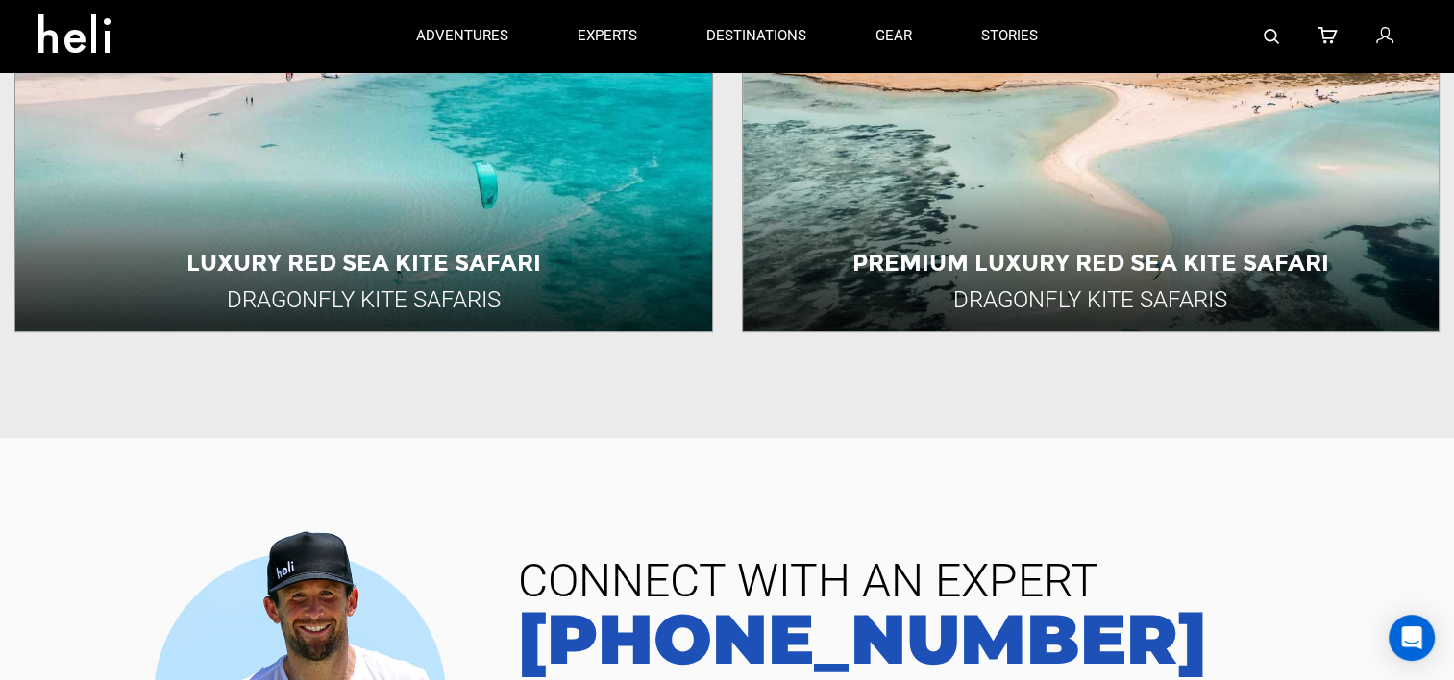
scroll to position [550, 0]
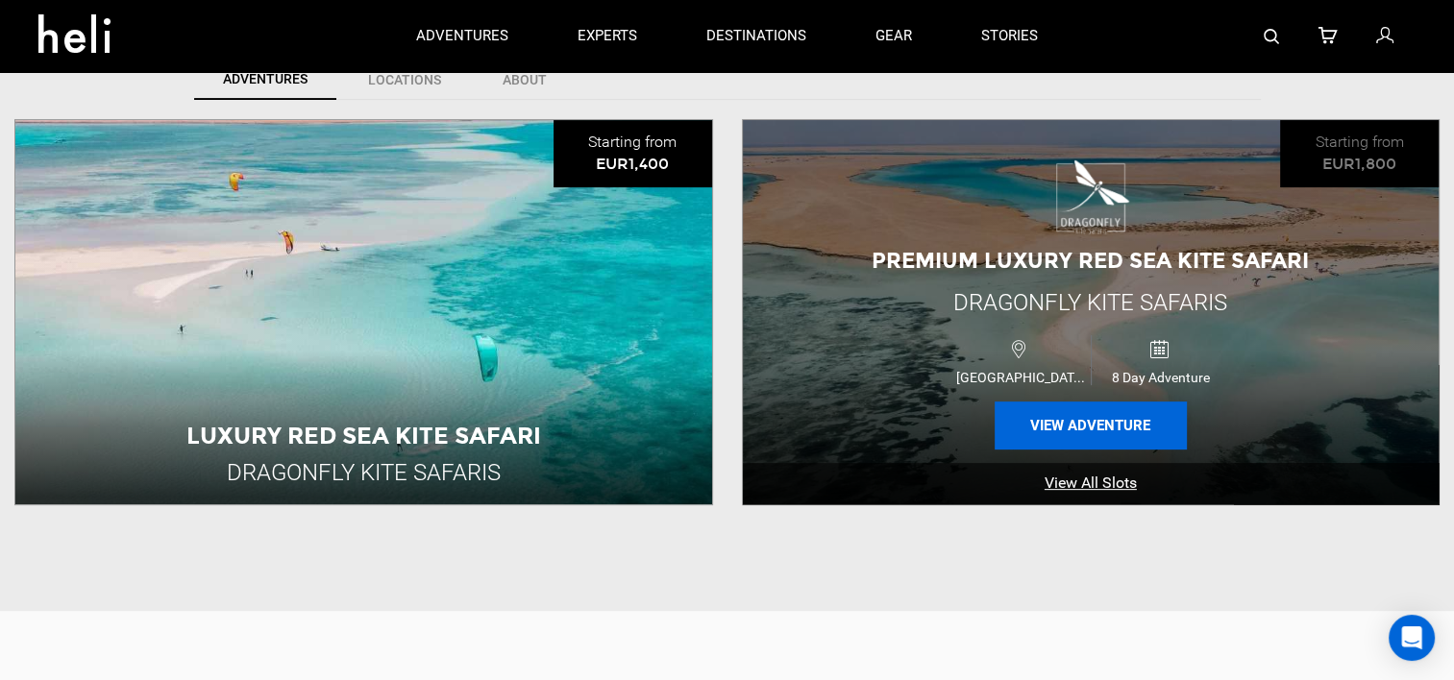
click at [1046, 420] on button "View Adventure" at bounding box center [1091, 426] width 192 height 48
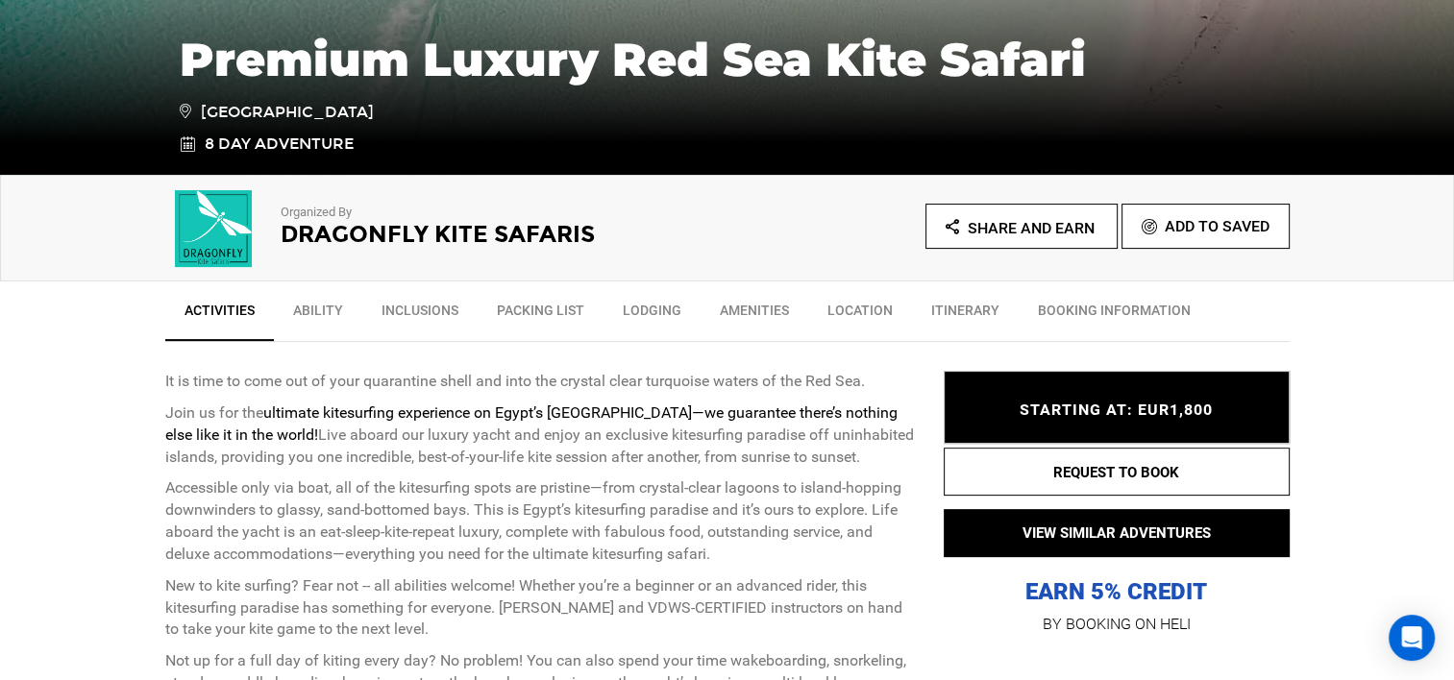
scroll to position [473, 0]
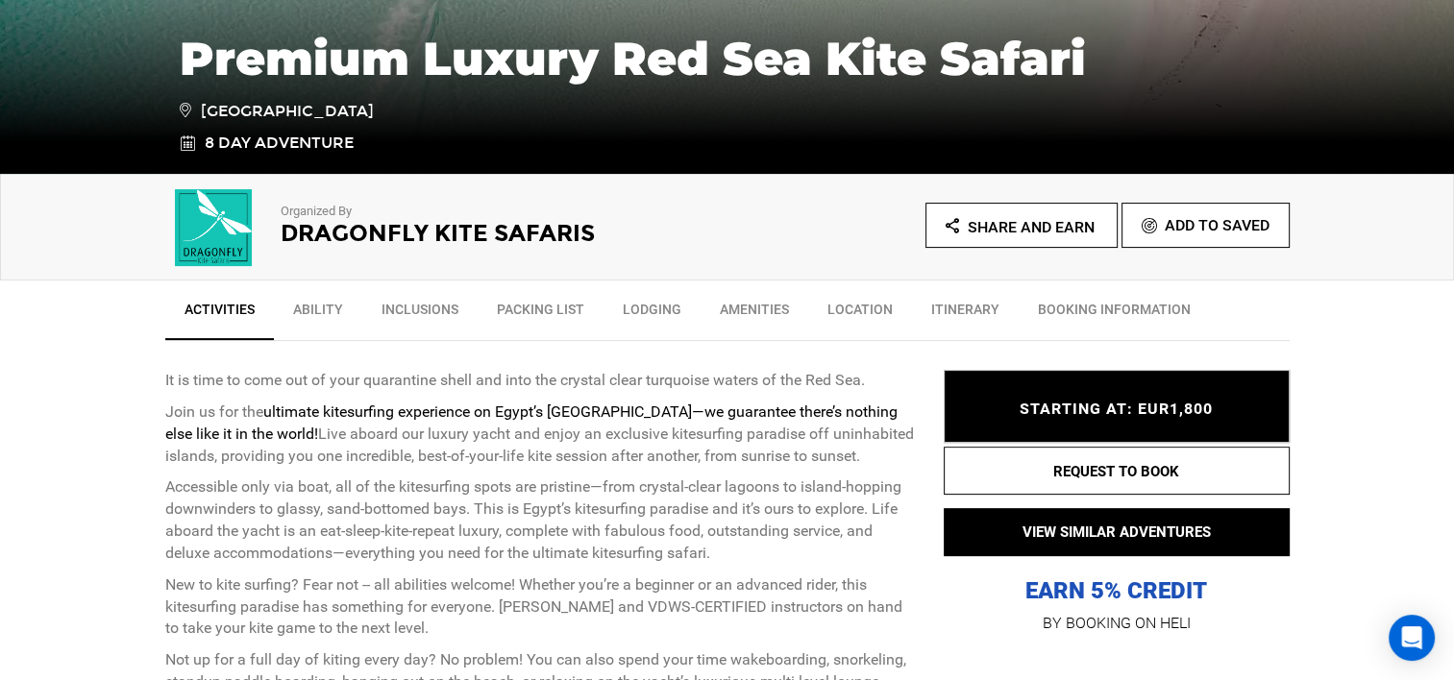
click at [304, 314] on link "Ability" at bounding box center [318, 314] width 88 height 48
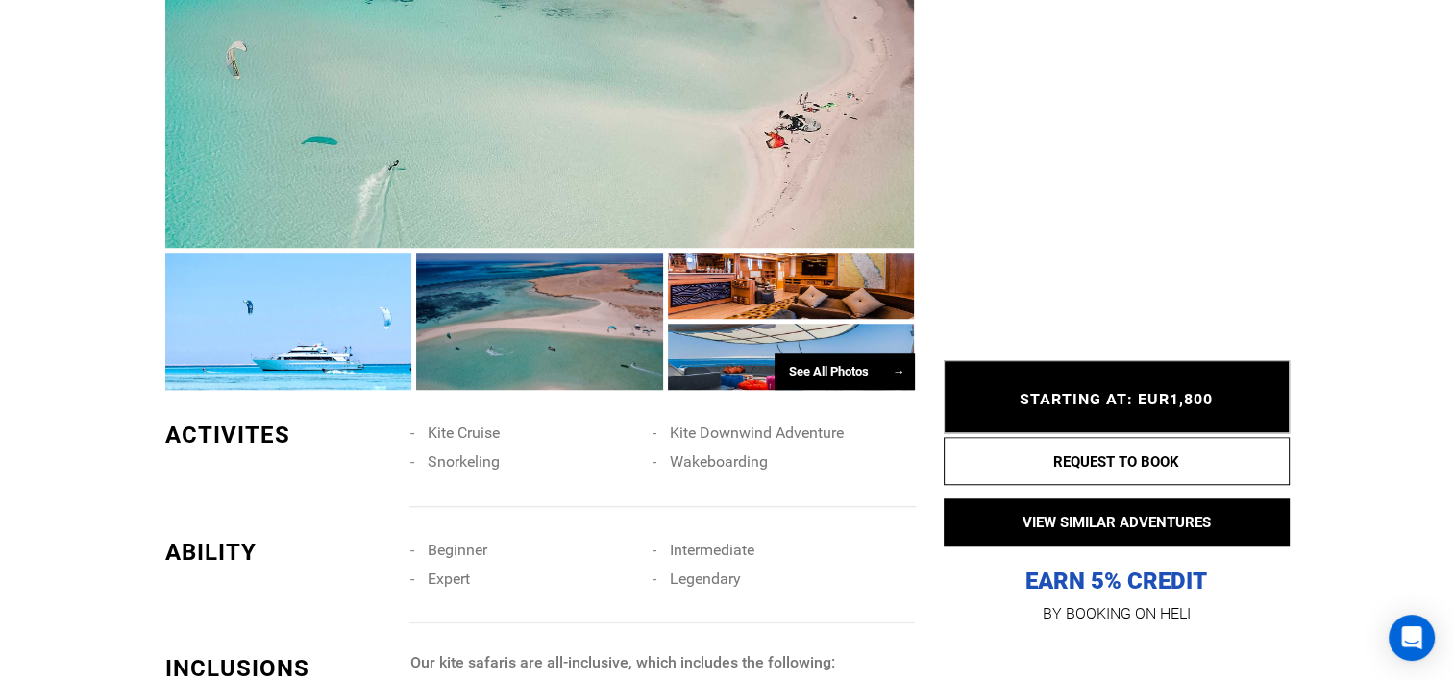
scroll to position [1897, 0]
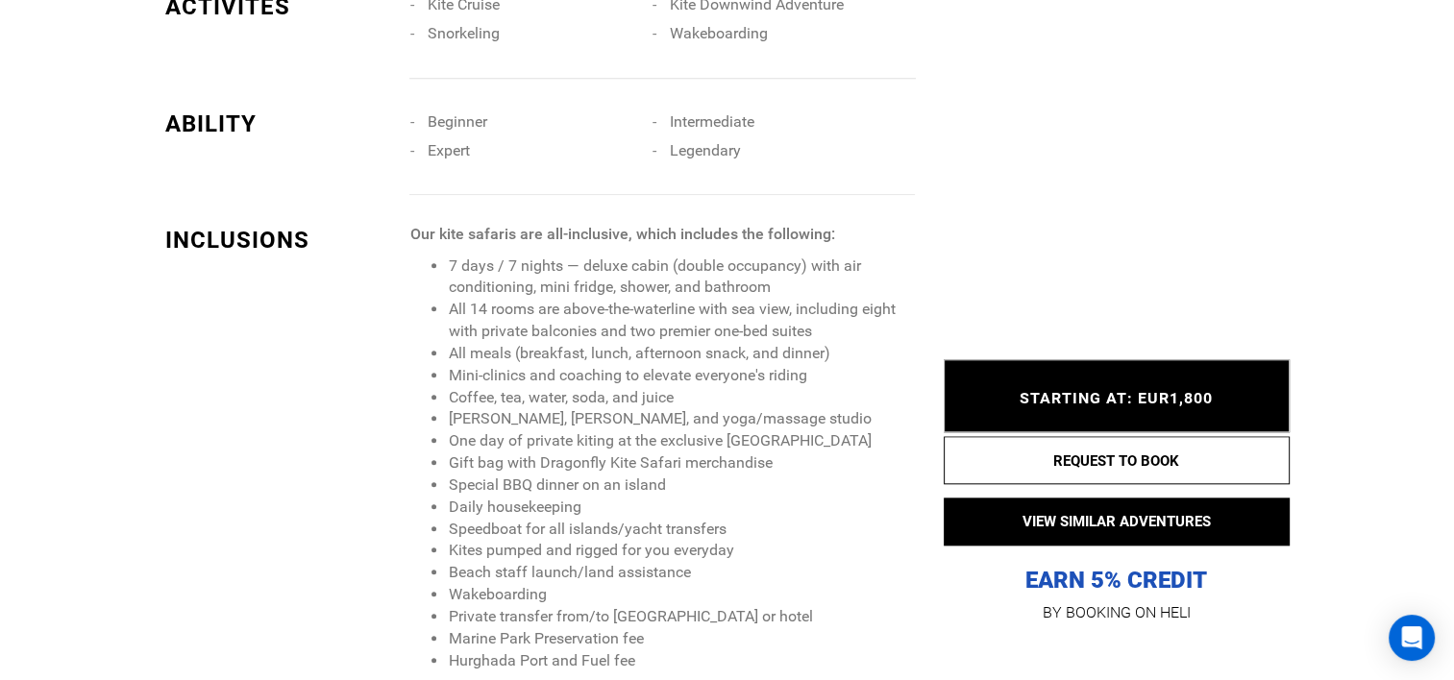
click at [304, 314] on div "INCLUSIONS Our kite safaris are all-inclusive, which includes the following: 7 …" at bounding box center [540, 570] width 778 height 693
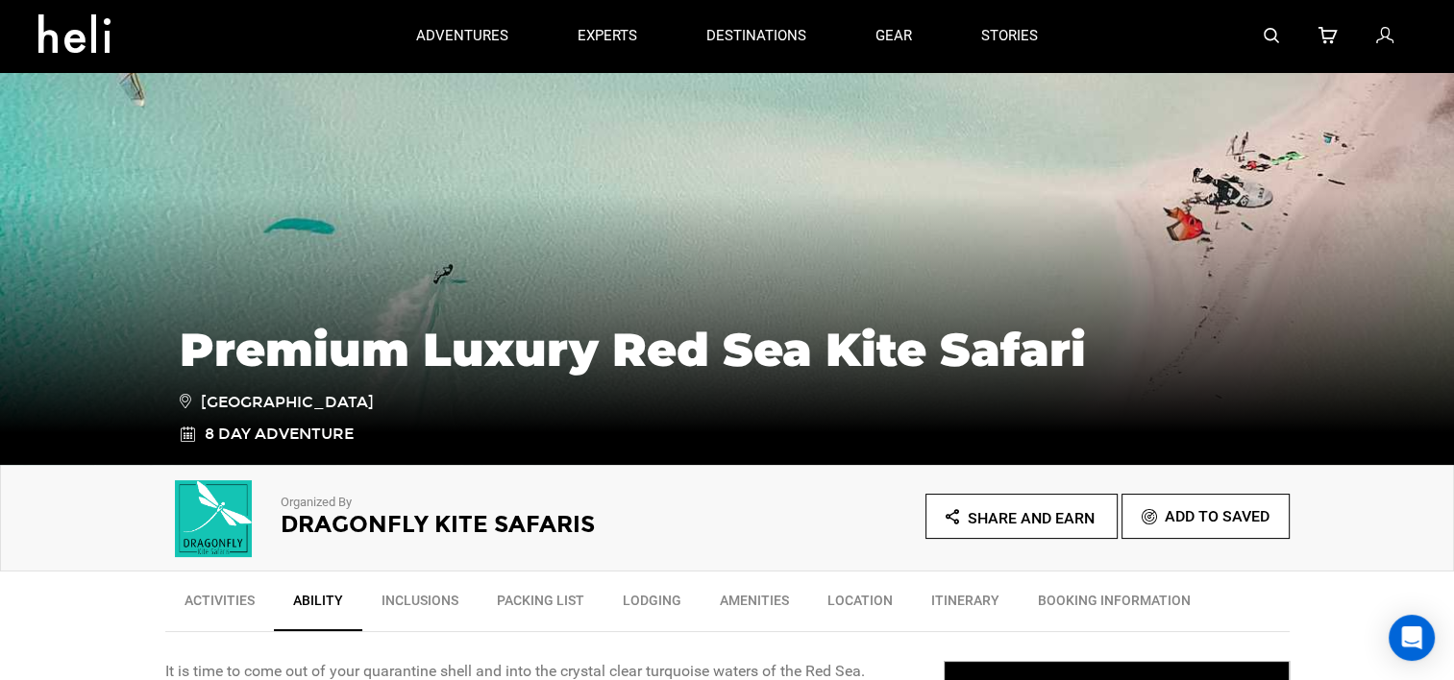
scroll to position [0, 0]
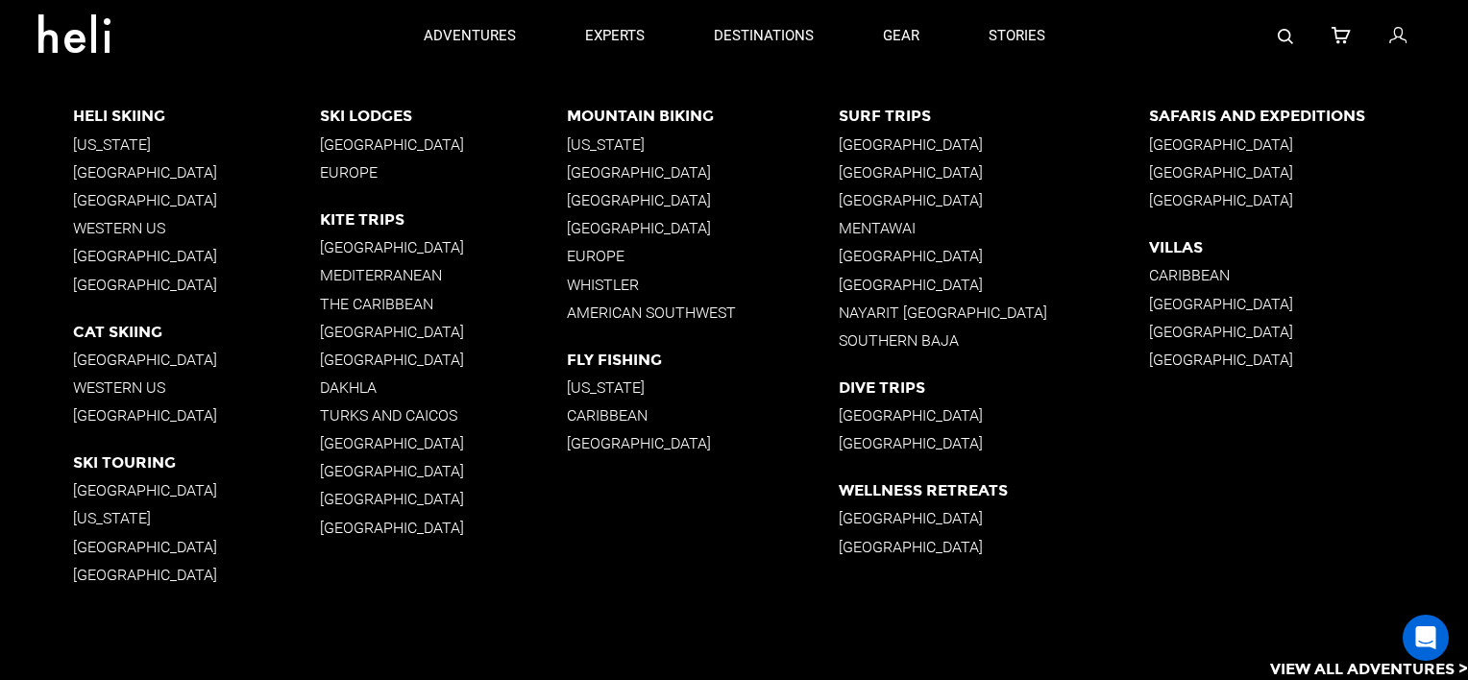
click at [364, 447] on p "[GEOGRAPHIC_DATA]" at bounding box center [443, 443] width 247 height 18
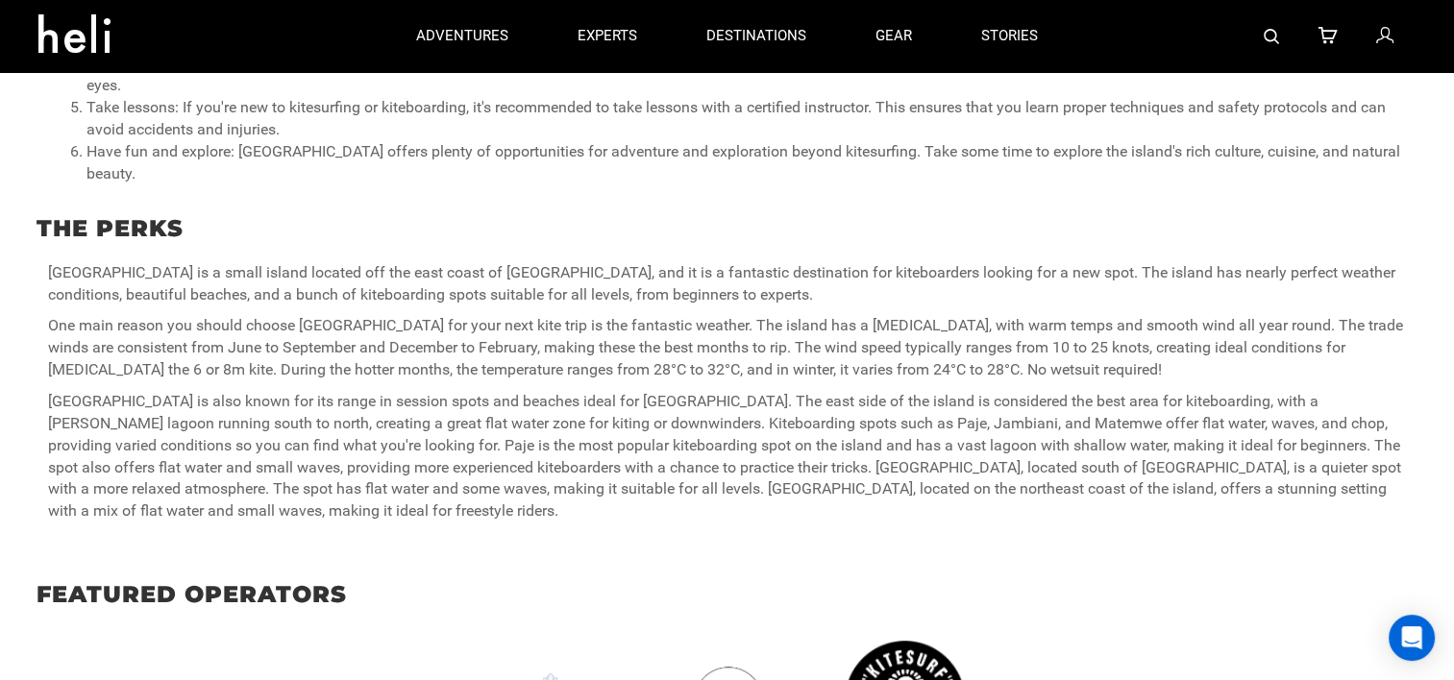
scroll to position [838, 0]
